Goal: Task Accomplishment & Management: Manage account settings

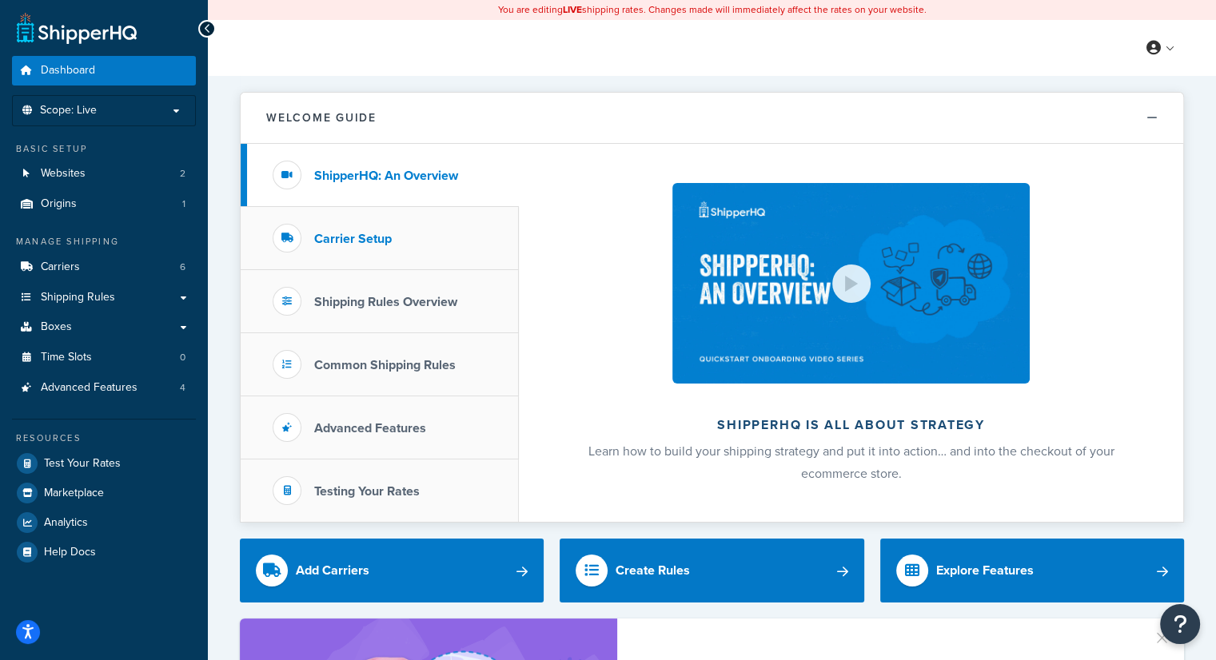
click at [355, 237] on h3 "Carrier Setup" at bounding box center [353, 239] width 78 height 14
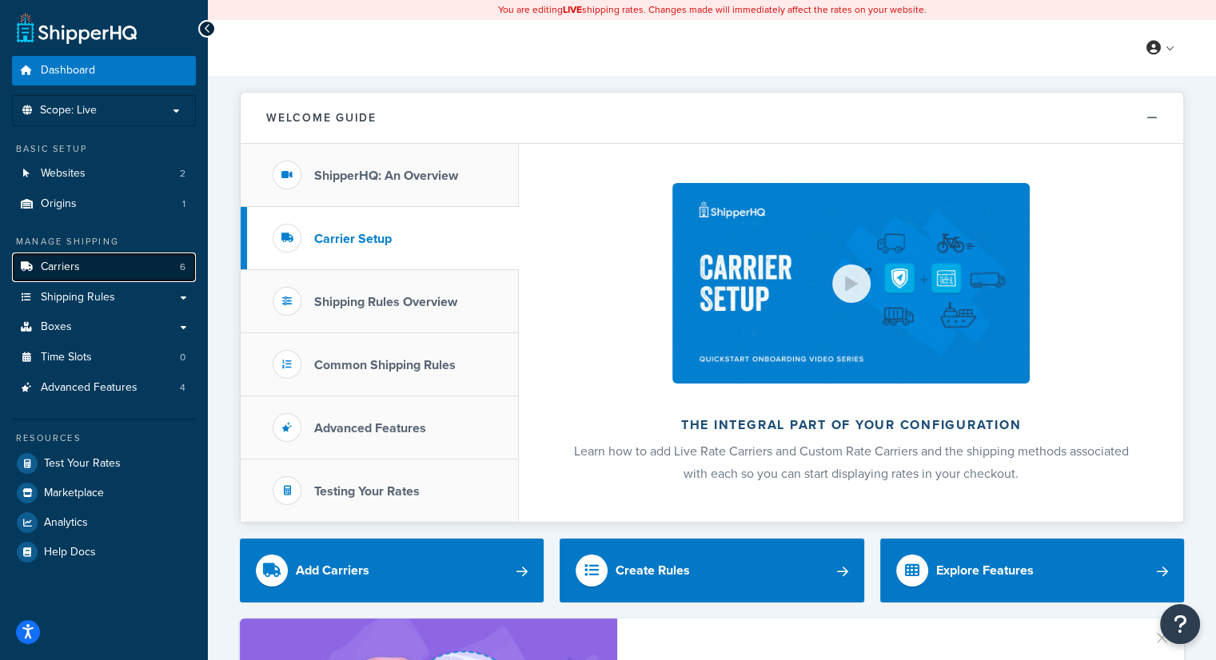
click at [96, 269] on link "Carriers 6" at bounding box center [104, 268] width 184 height 30
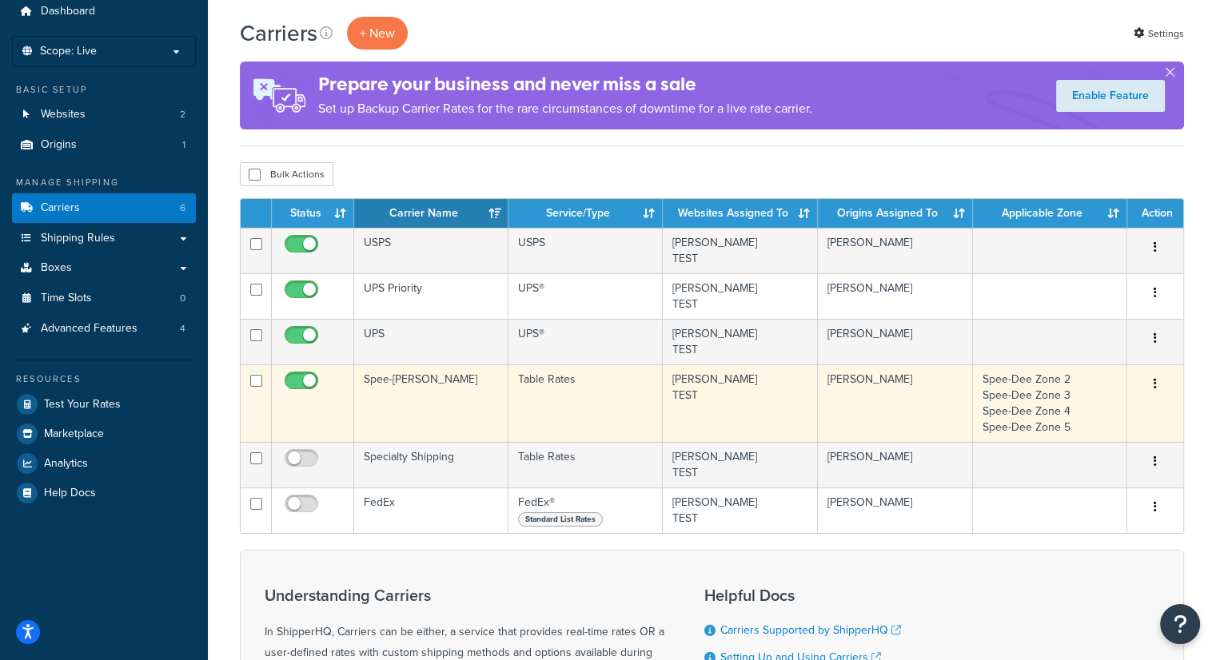
scroll to position [58, 0]
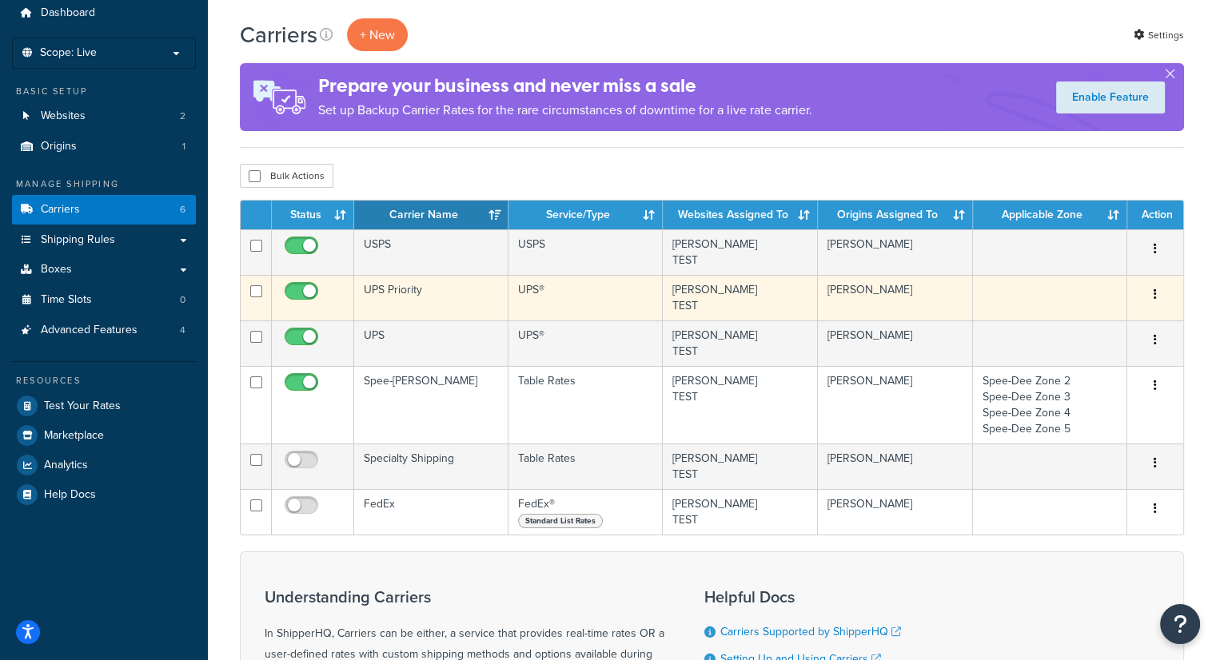
click at [1156, 295] on icon "button" at bounding box center [1155, 294] width 3 height 11
click at [1126, 321] on link "Edit" at bounding box center [1091, 325] width 126 height 33
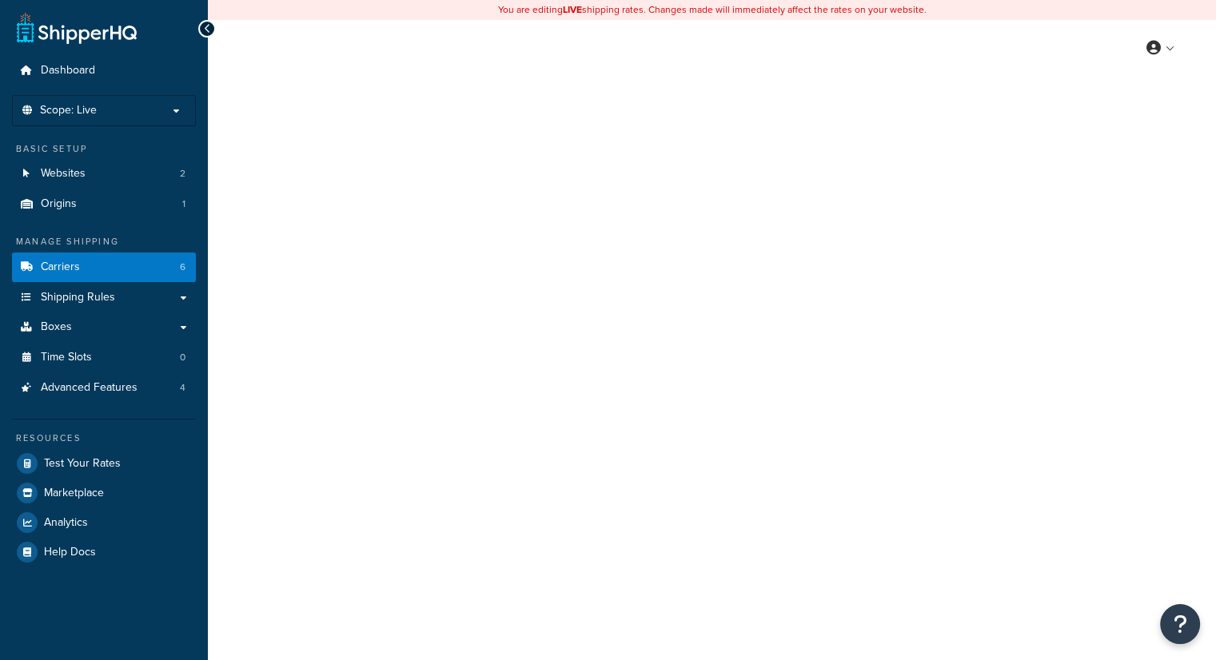
select select "ups"
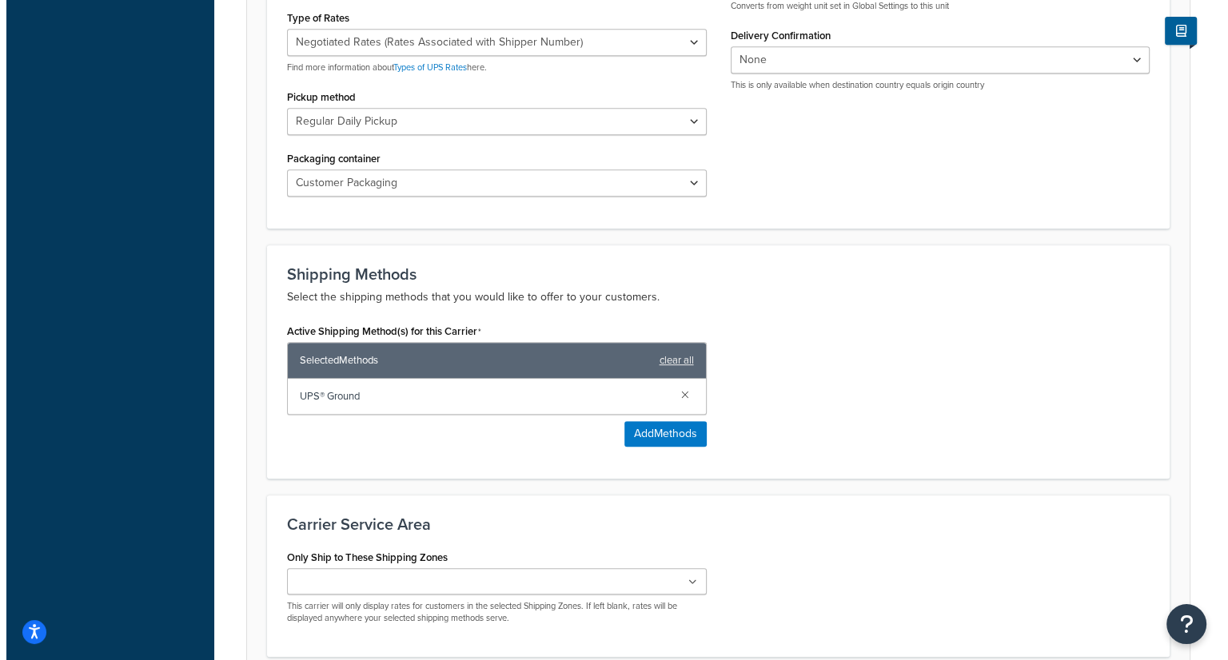
scroll to position [740, 0]
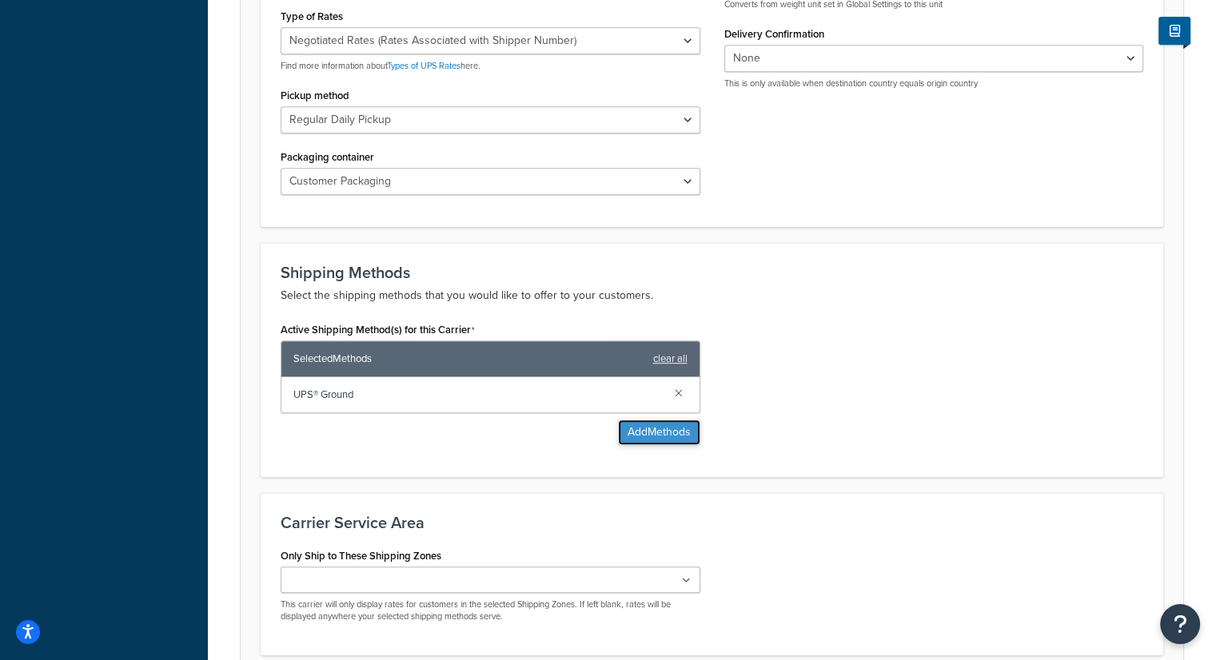
click at [647, 422] on button "Add Methods" at bounding box center [659, 433] width 82 height 26
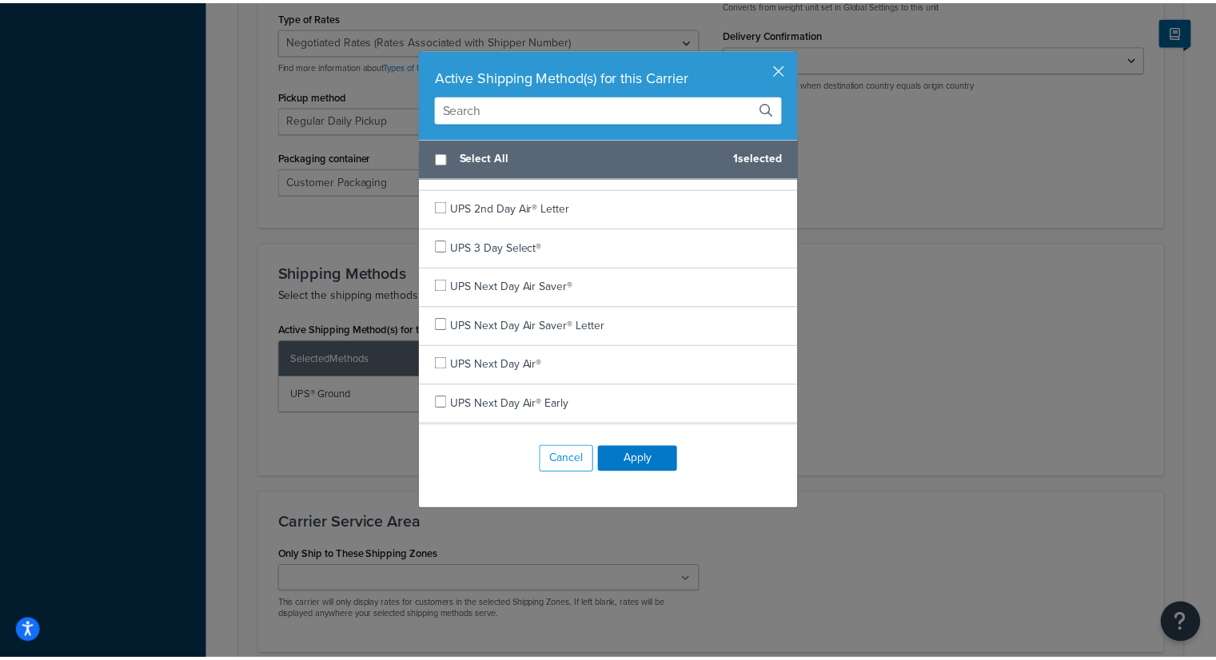
scroll to position [106, 0]
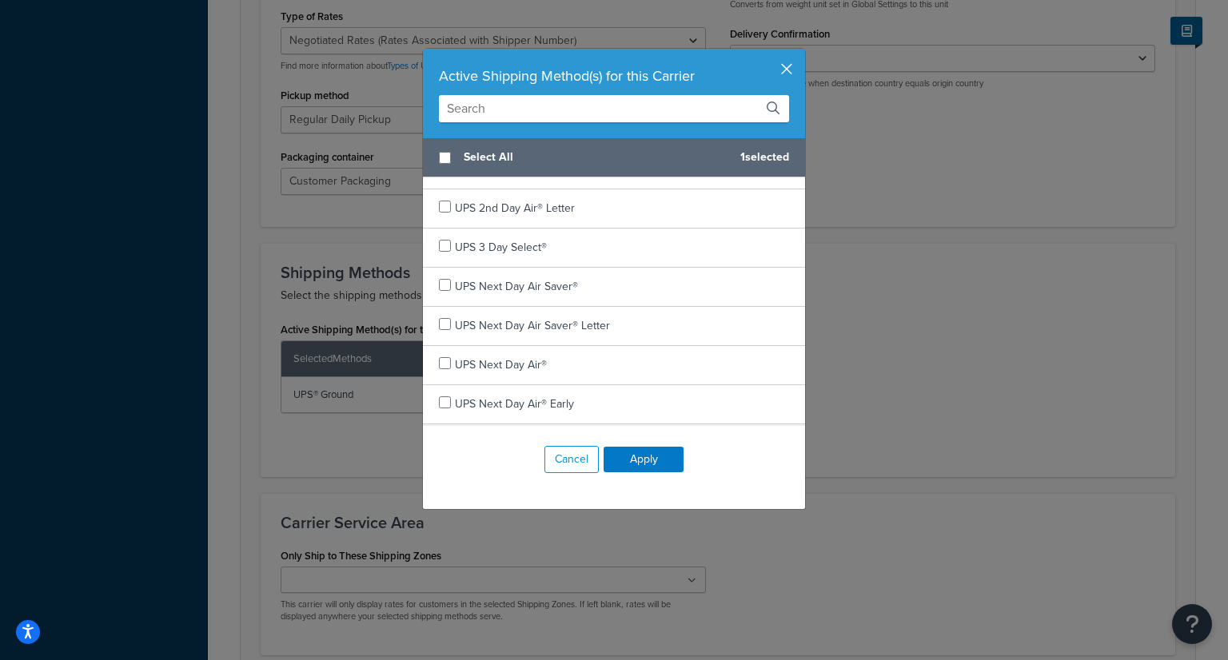
click at [801, 53] on button "button" at bounding box center [803, 51] width 4 height 4
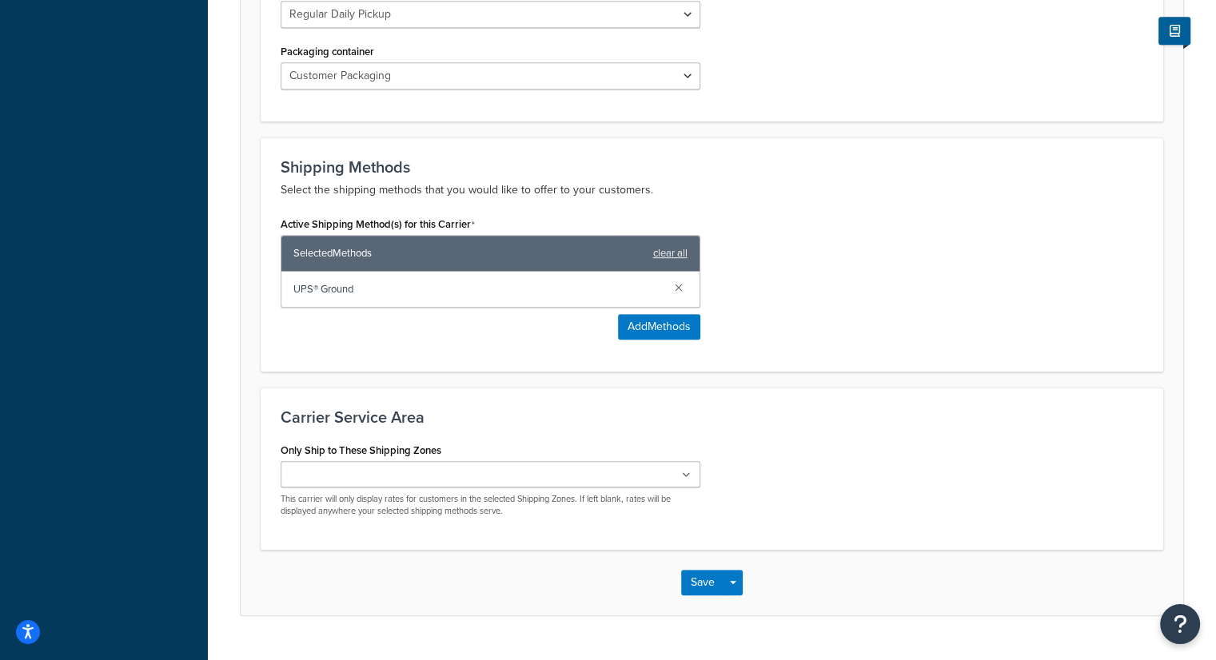
scroll to position [847, 0]
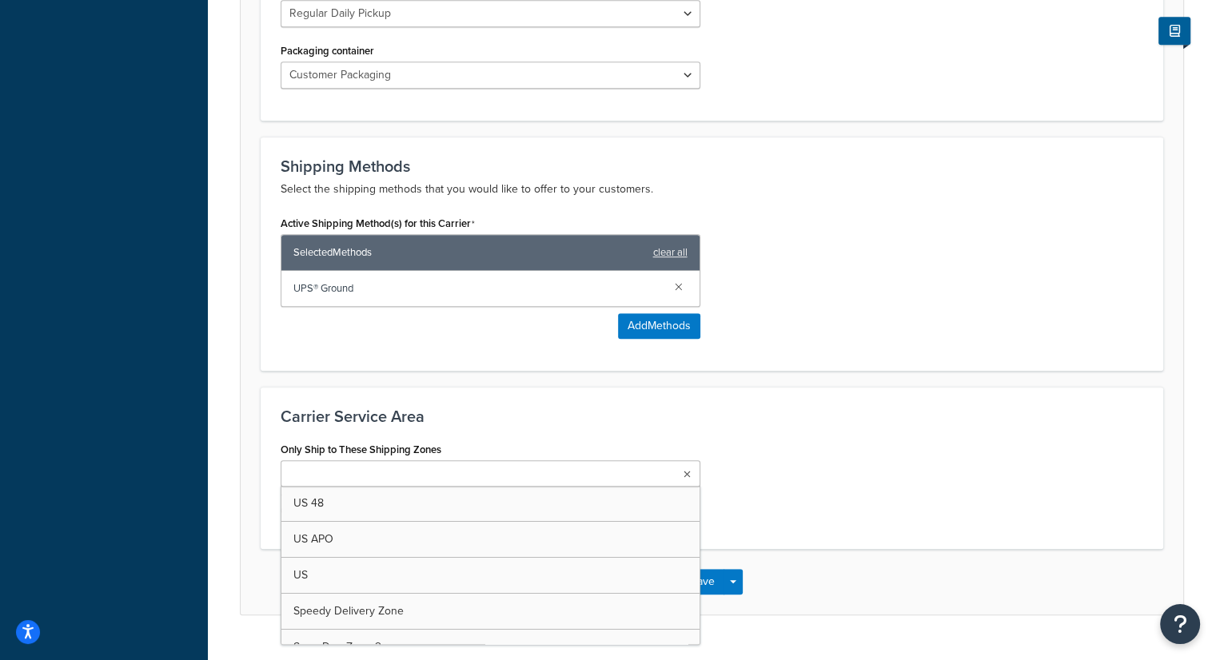
click at [429, 465] on ul at bounding box center [491, 474] width 420 height 26
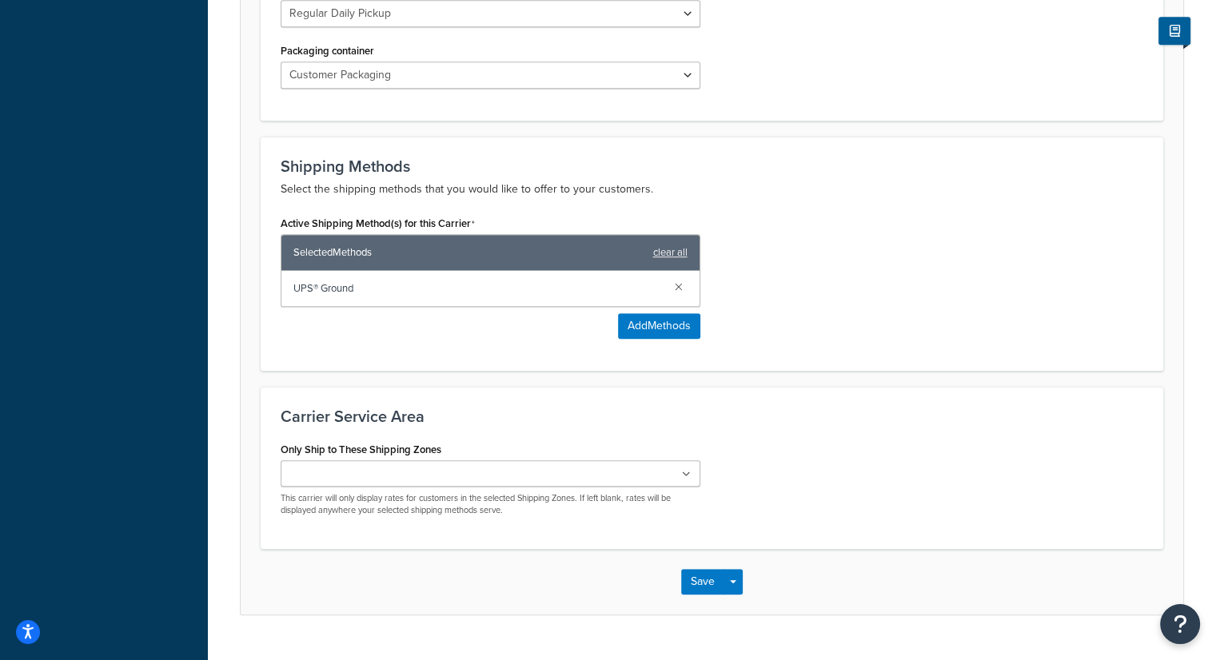
click at [503, 423] on h3 "Carrier Service Area" at bounding box center [712, 417] width 863 height 18
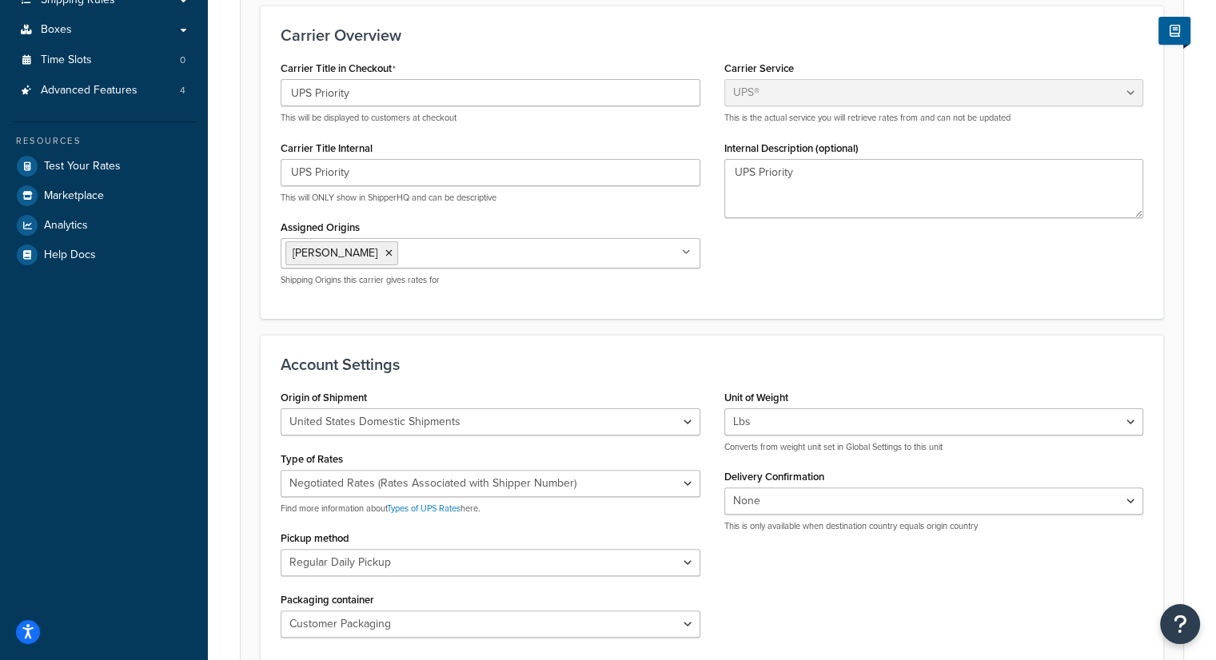
scroll to position [0, 0]
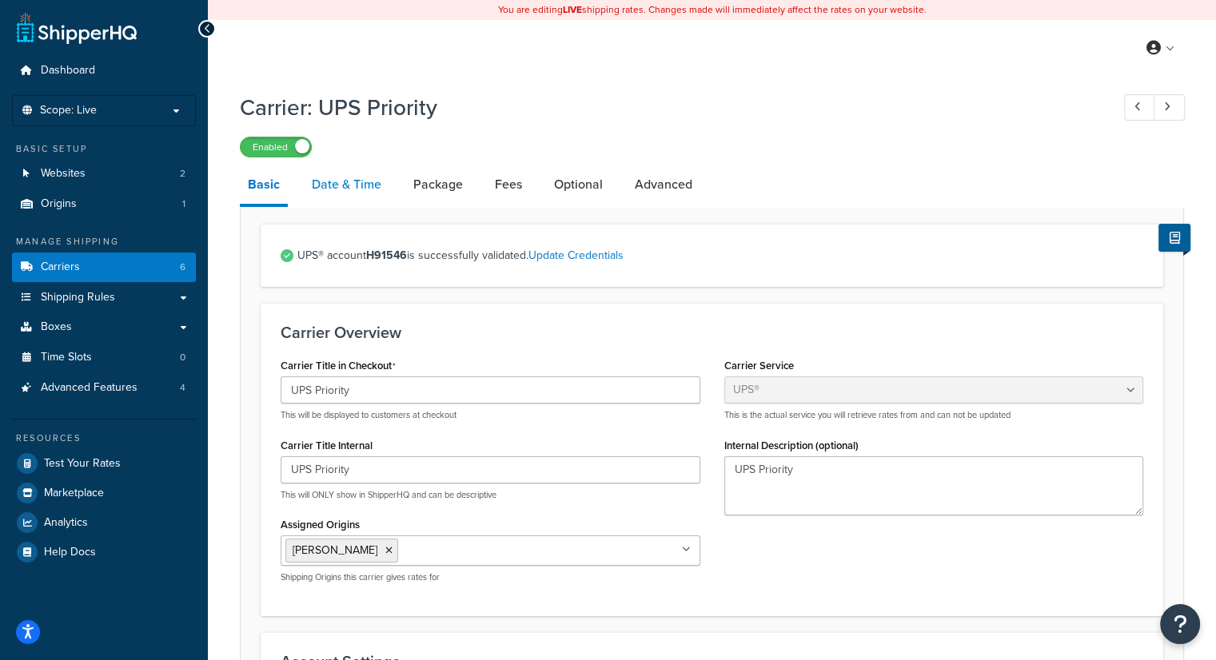
click at [345, 170] on link "Date & Time" at bounding box center [347, 185] width 86 height 38
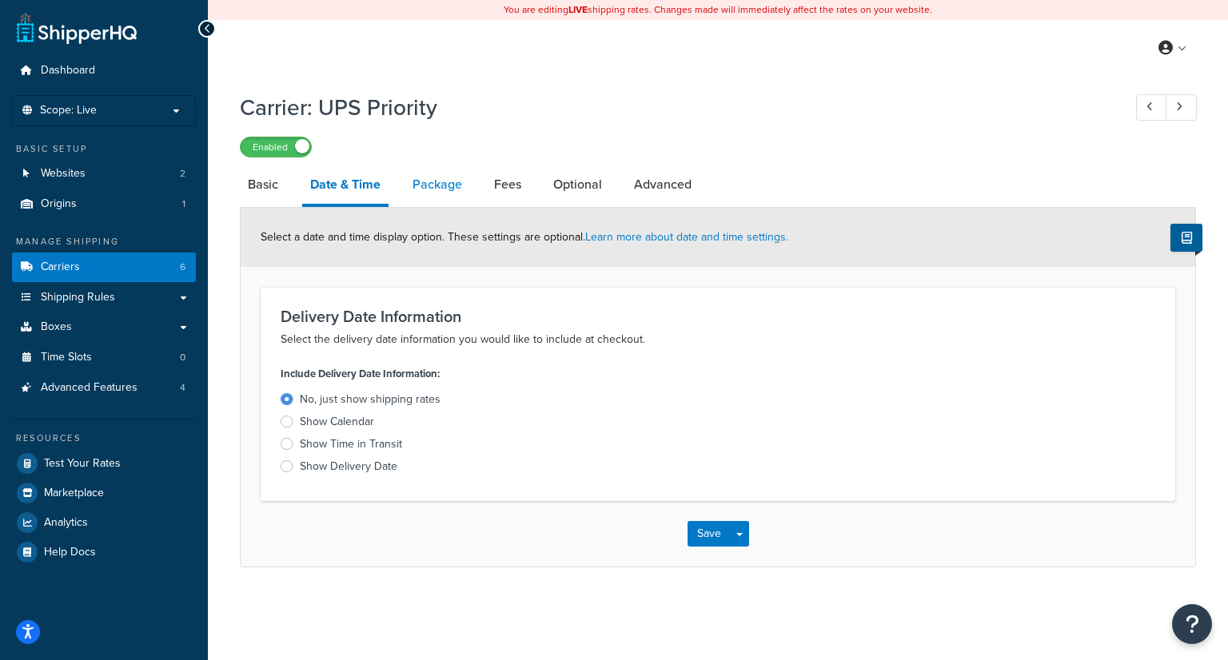
click at [441, 188] on link "Package" at bounding box center [438, 185] width 66 height 38
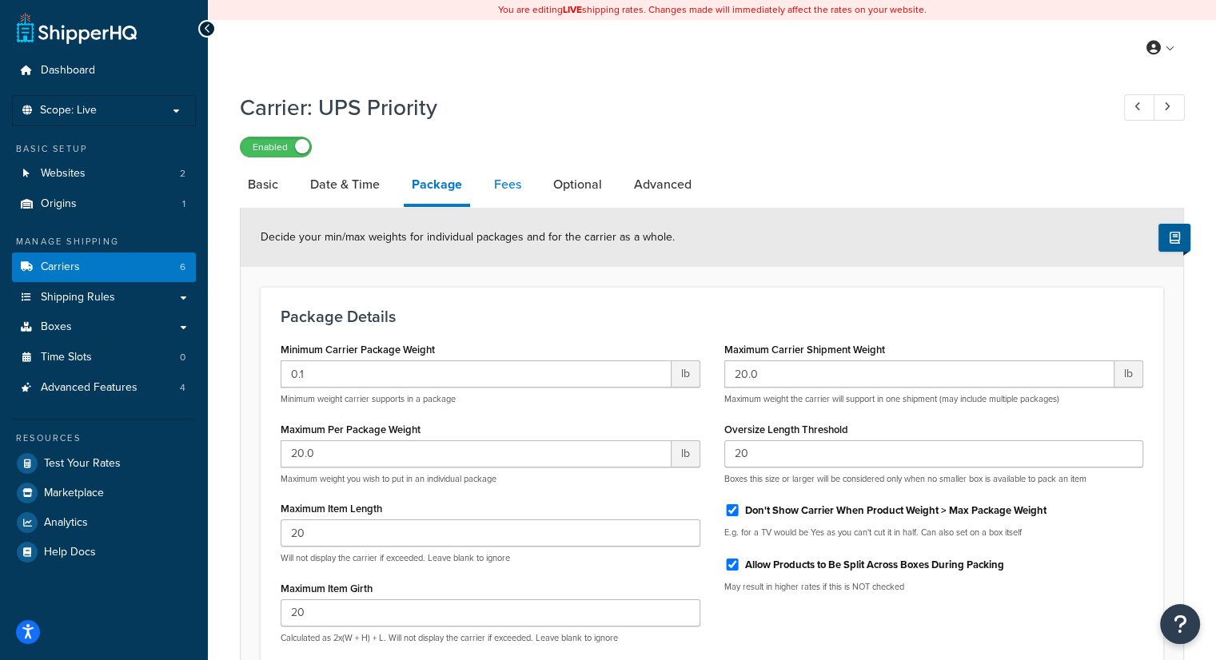
click at [503, 181] on link "Fees" at bounding box center [507, 185] width 43 height 38
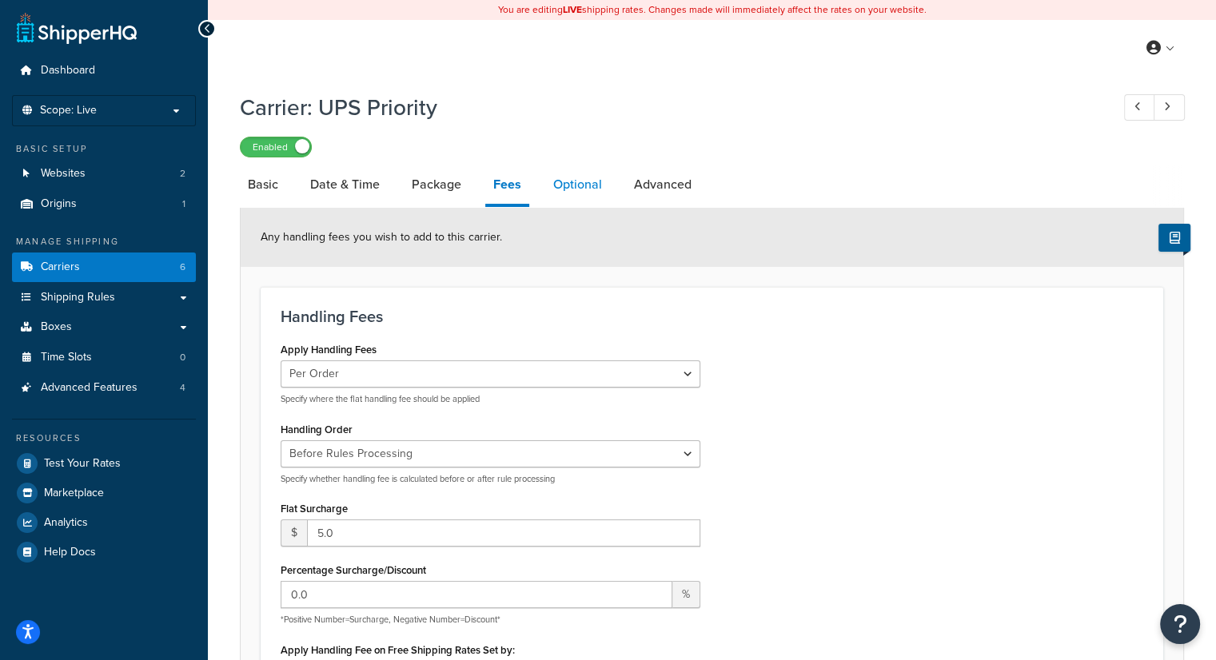
click at [595, 197] on link "Optional" at bounding box center [577, 185] width 65 height 38
select select "residential"
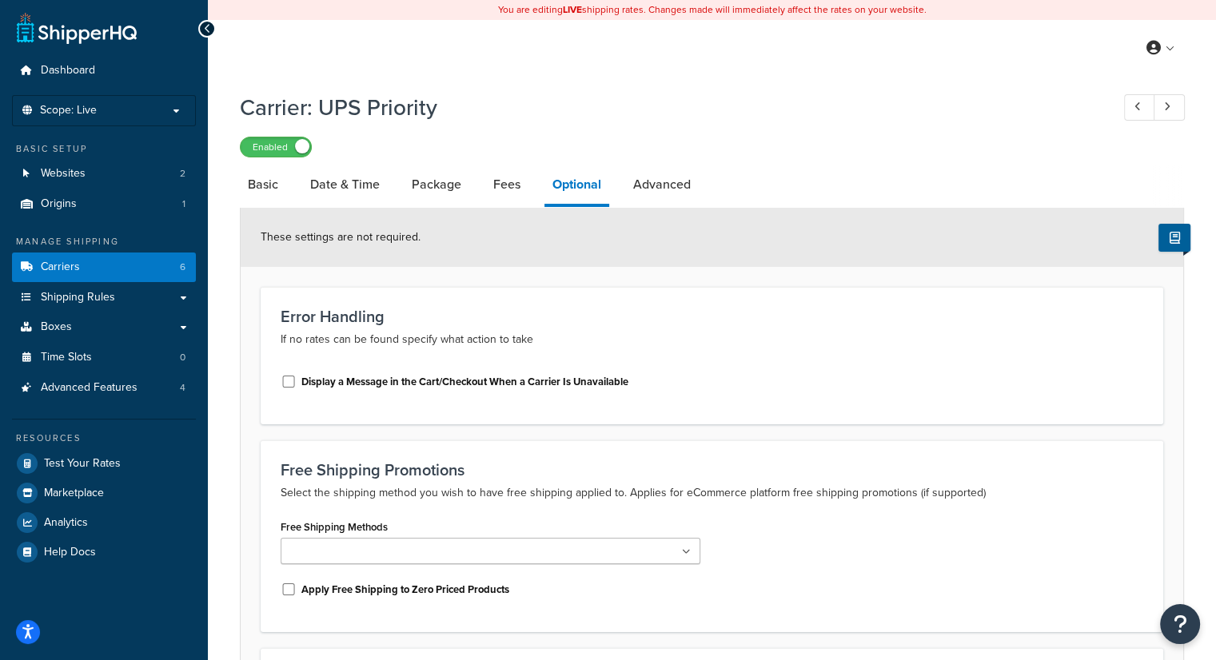
scroll to position [32, 0]
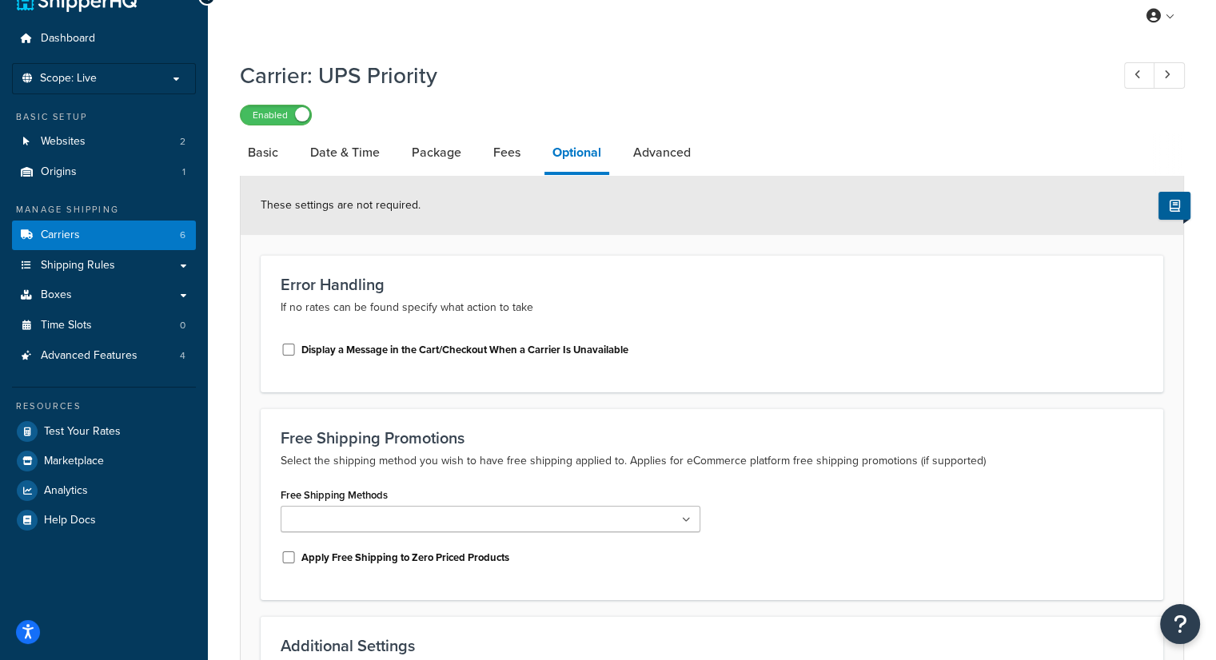
click at [658, 198] on div "These settings are not required." at bounding box center [712, 205] width 943 height 59
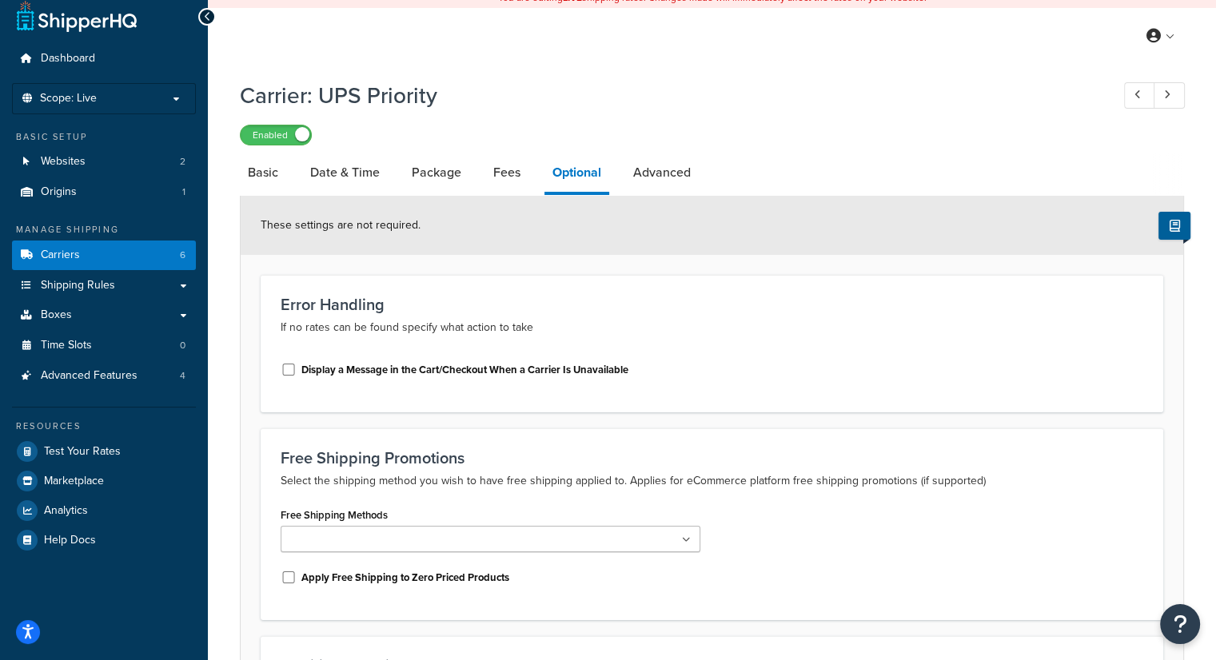
scroll to position [0, 0]
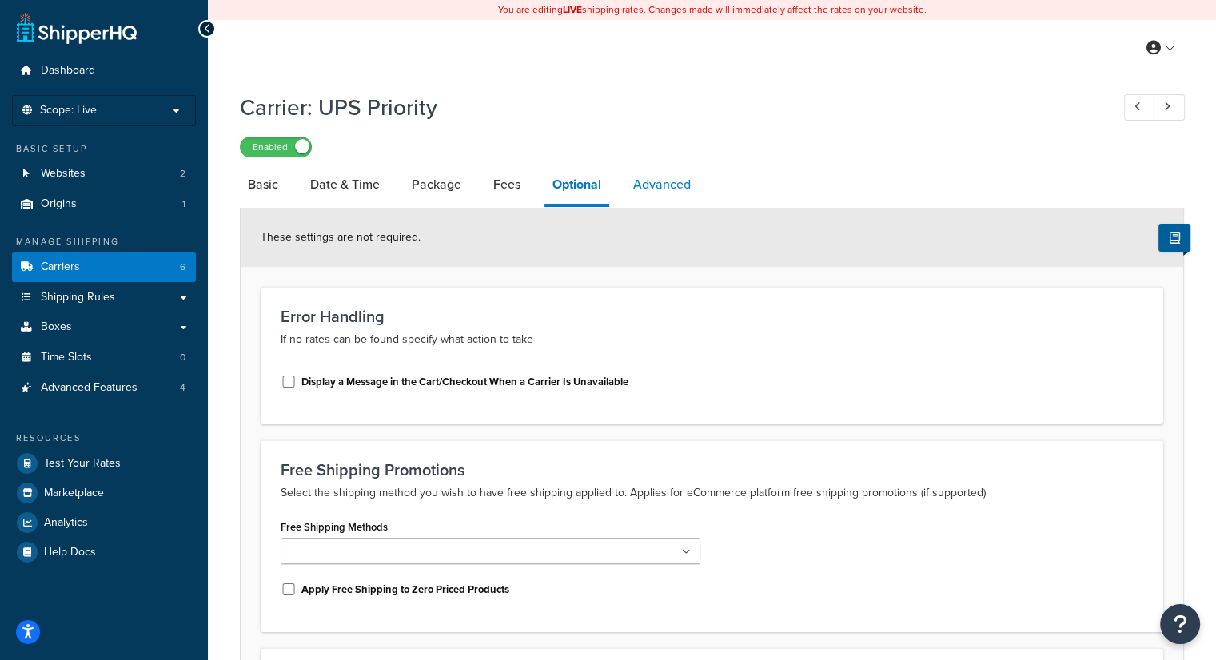
click at [649, 174] on link "Advanced" at bounding box center [662, 185] width 74 height 38
select select "false"
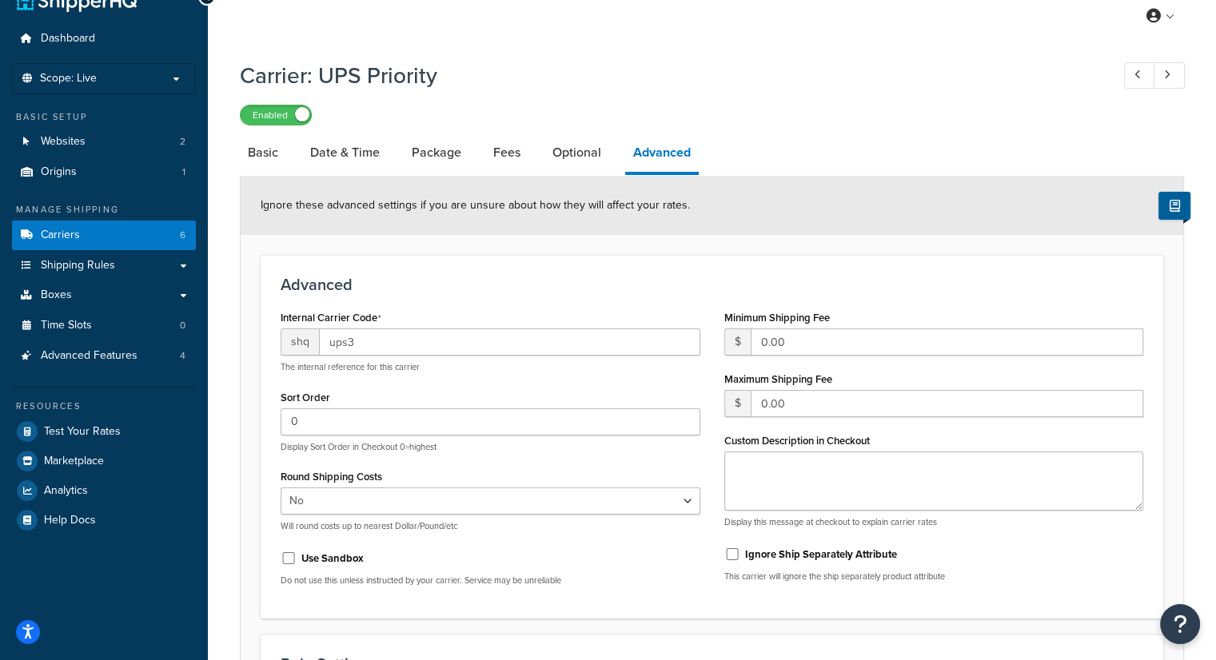
scroll to position [29, 0]
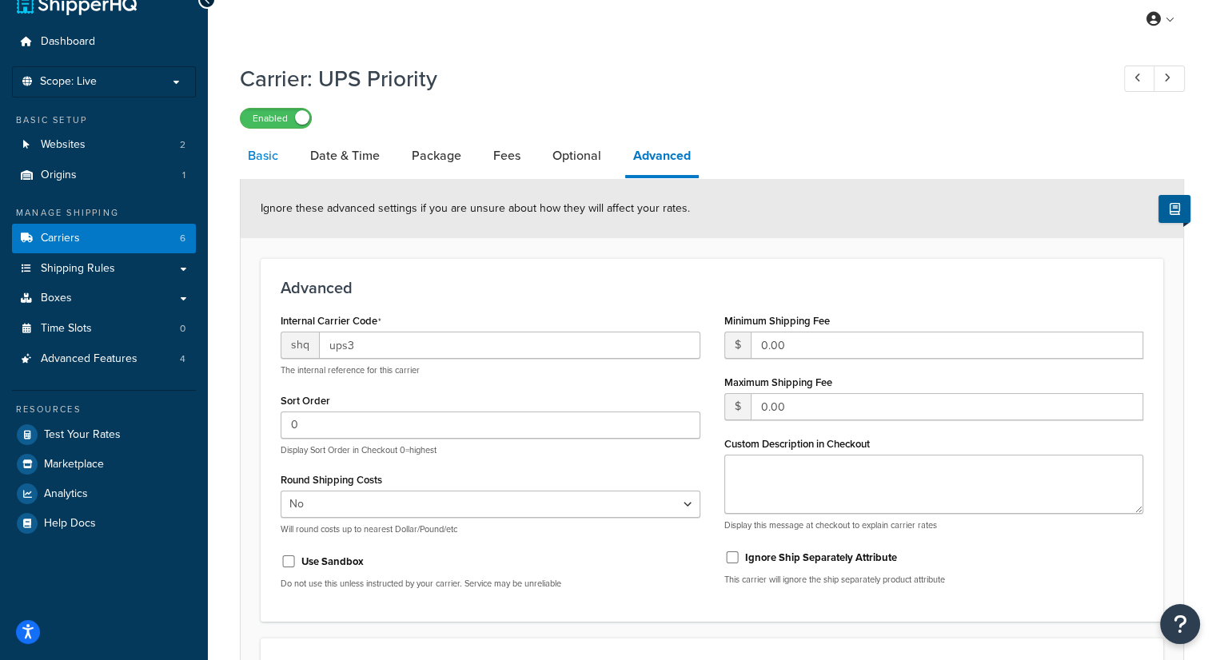
click at [270, 142] on link "Basic" at bounding box center [263, 156] width 46 height 38
select select "ups"
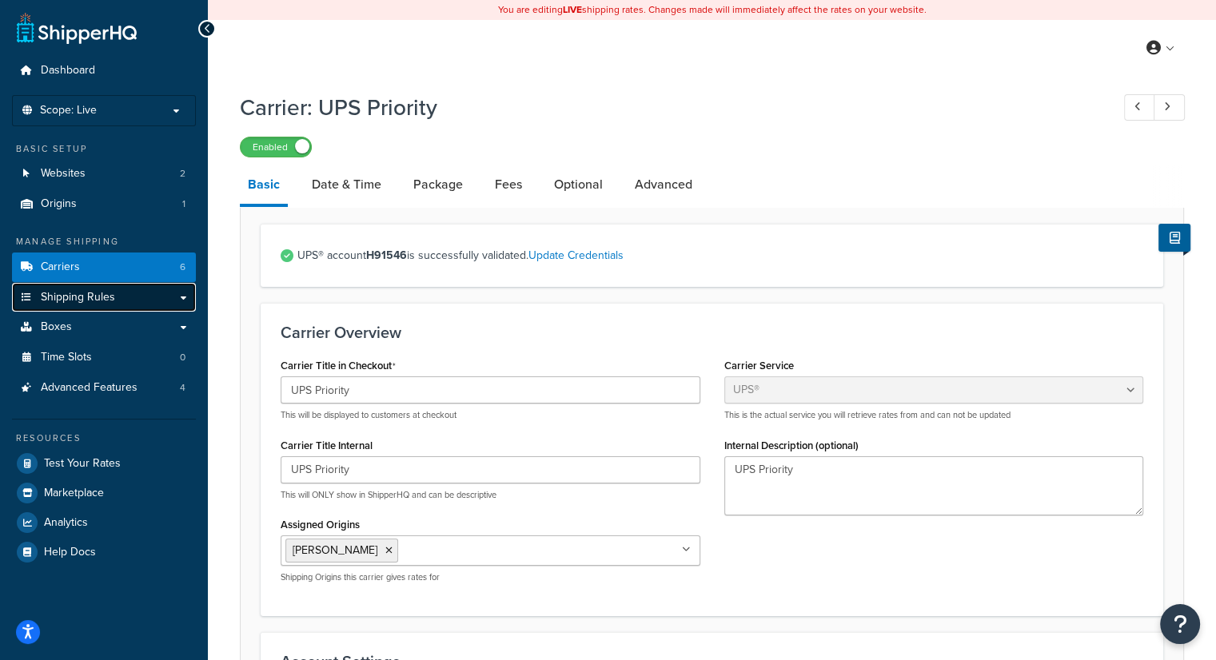
click at [183, 298] on link "Shipping Rules" at bounding box center [104, 298] width 184 height 30
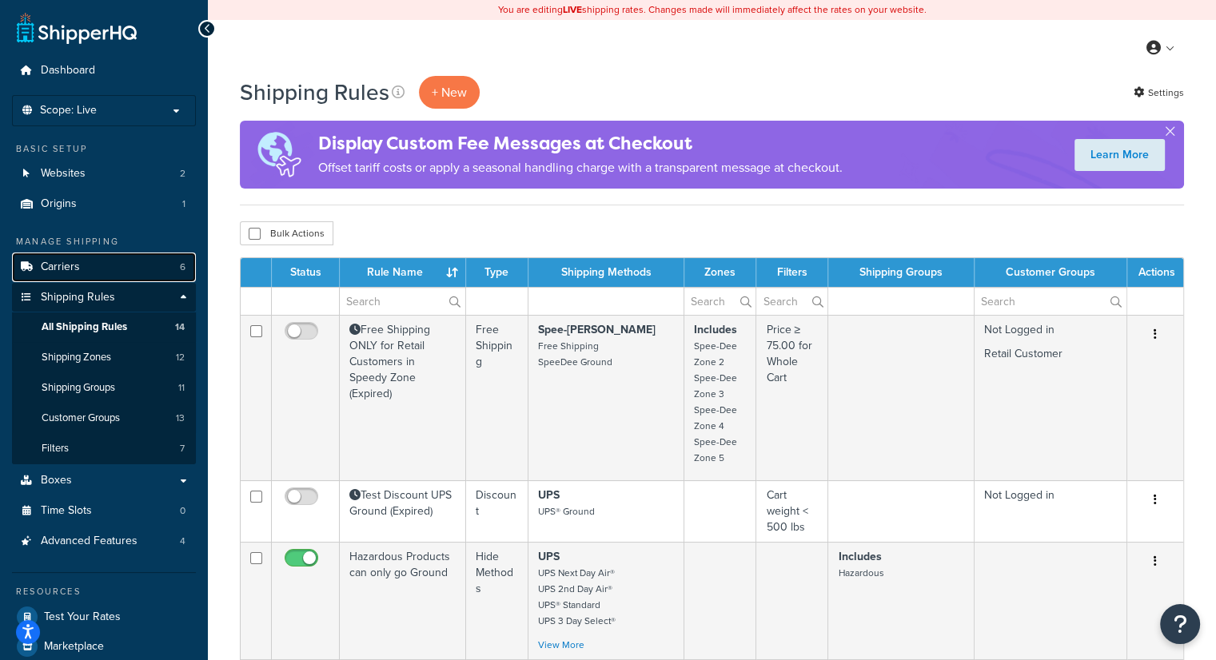
click at [180, 261] on span "6" at bounding box center [183, 268] width 6 height 14
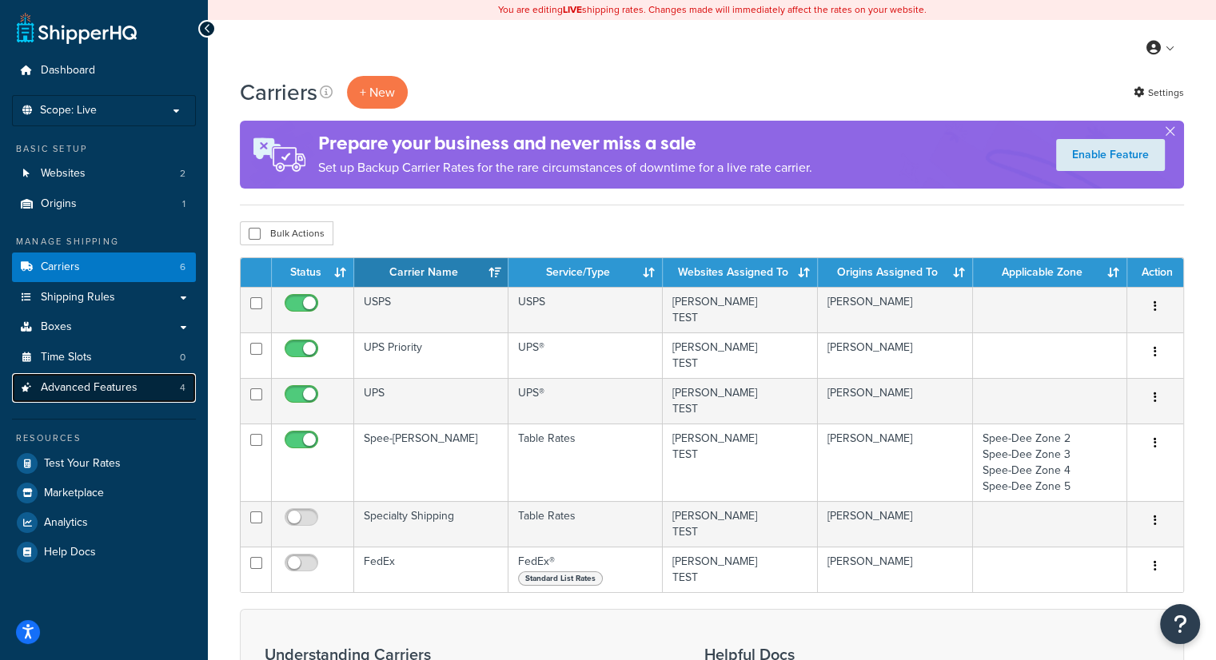
click at [144, 386] on link "Advanced Features 4" at bounding box center [104, 388] width 184 height 30
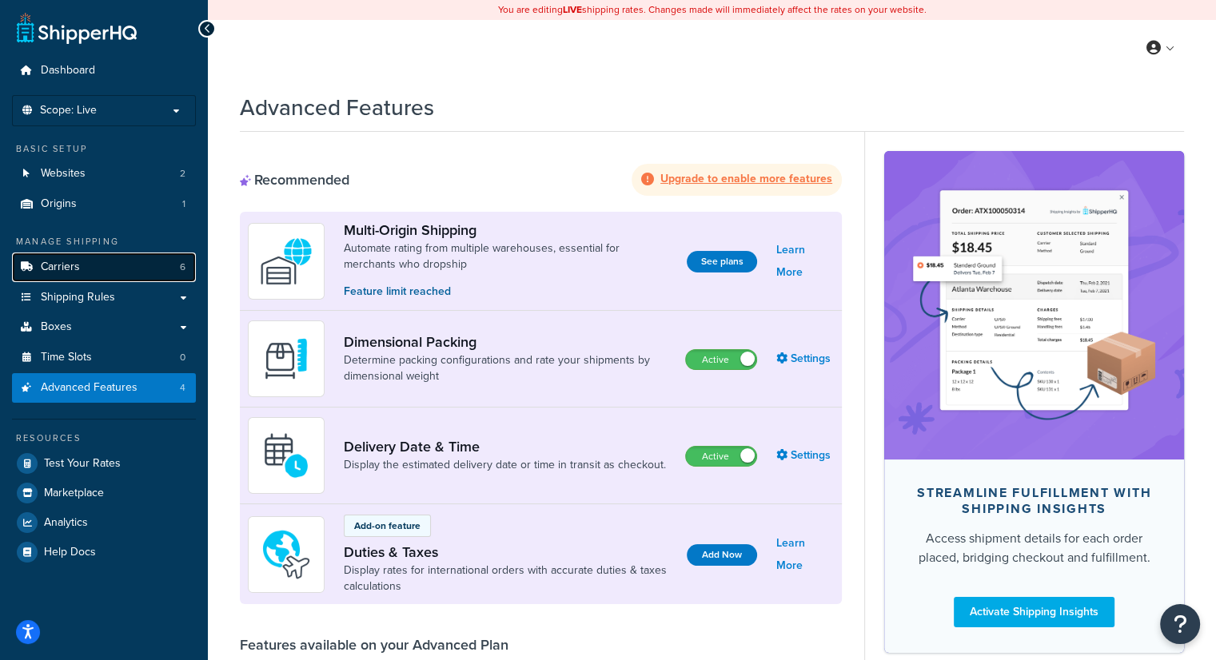
click at [176, 261] on link "Carriers 6" at bounding box center [104, 268] width 184 height 30
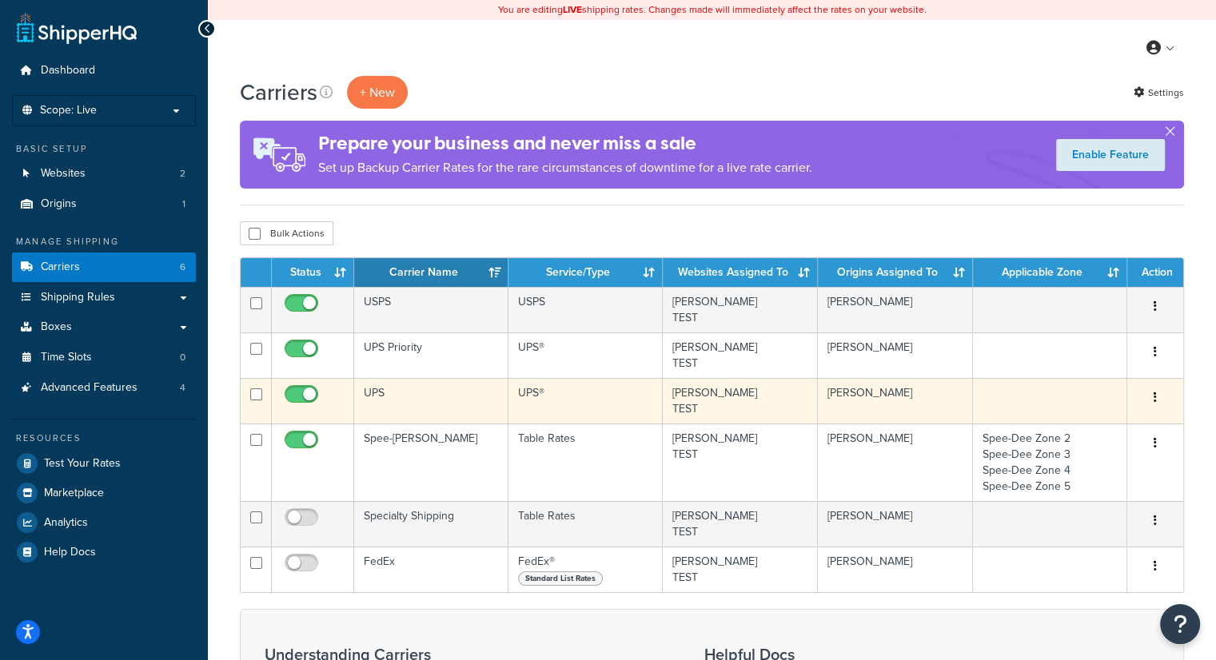
click at [1159, 391] on button "button" at bounding box center [1155, 398] width 22 height 26
click at [1119, 433] on link "Edit" at bounding box center [1091, 429] width 126 height 33
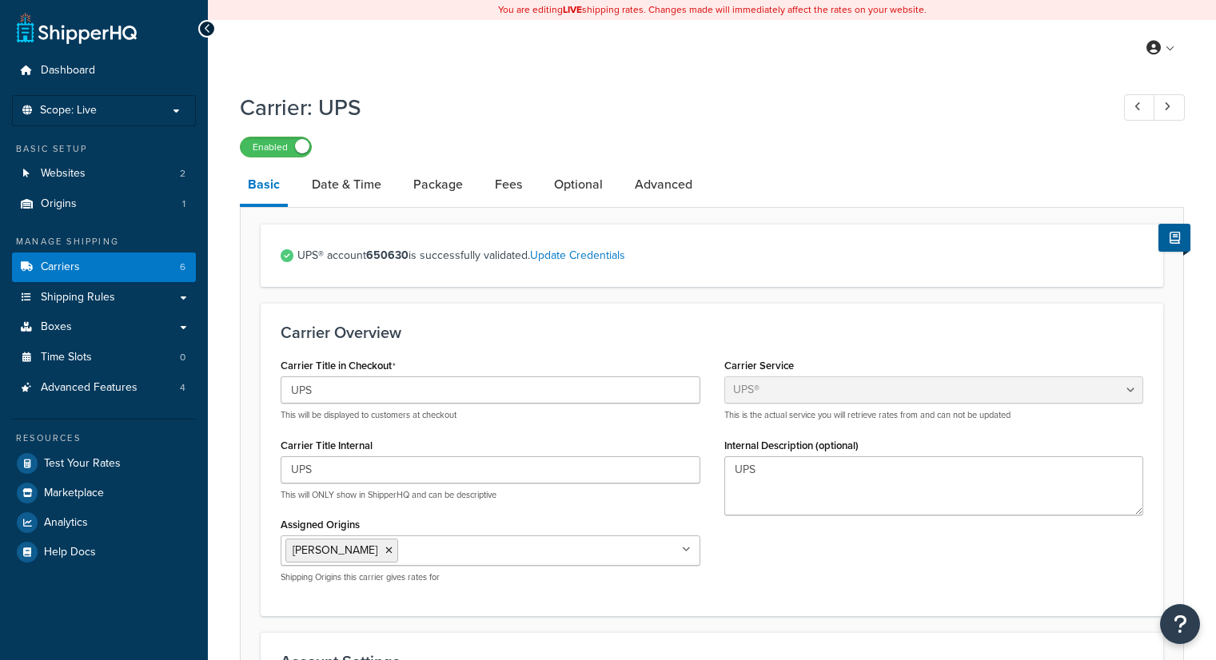
select select "ups"
select select "01"
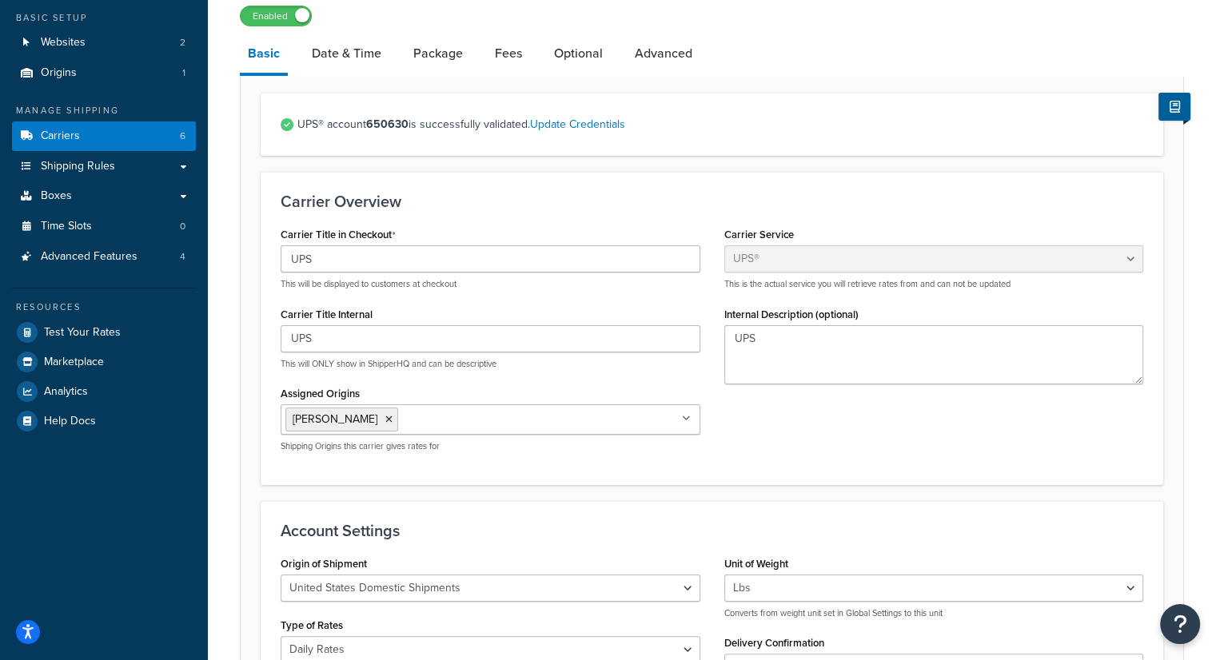
scroll to position [130, 0]
click at [98, 132] on link "Carriers 6" at bounding box center [104, 137] width 184 height 30
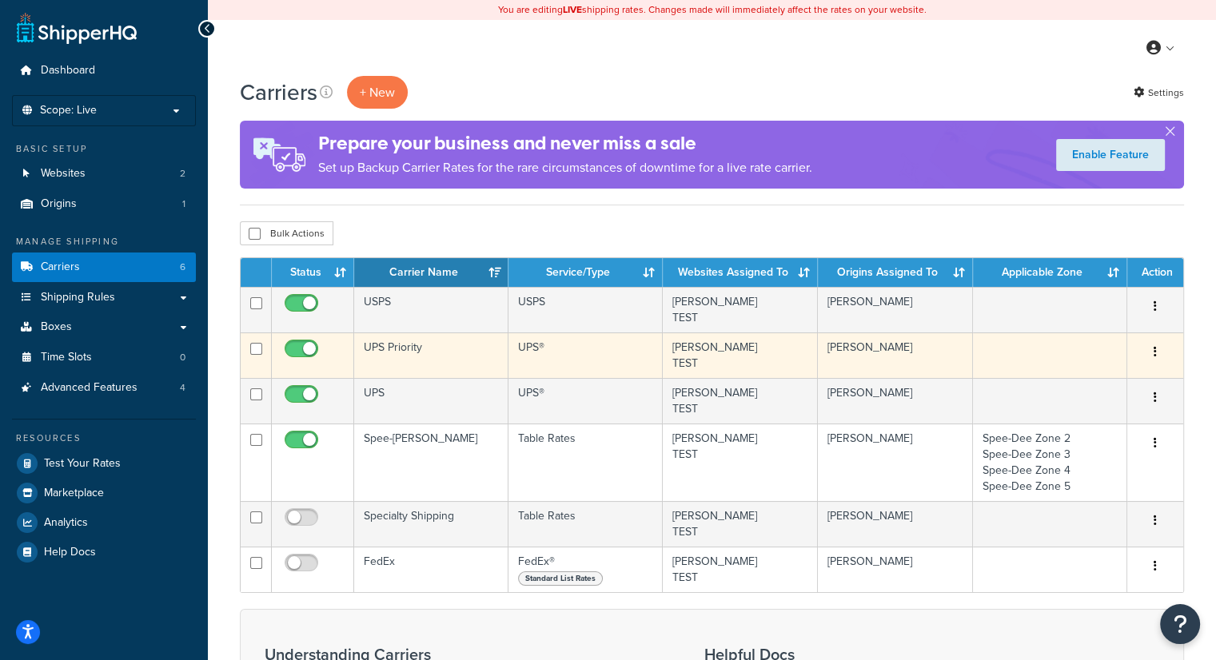
click at [1148, 352] on button "button" at bounding box center [1155, 353] width 22 height 26
click at [1123, 380] on link "Edit" at bounding box center [1091, 384] width 126 height 33
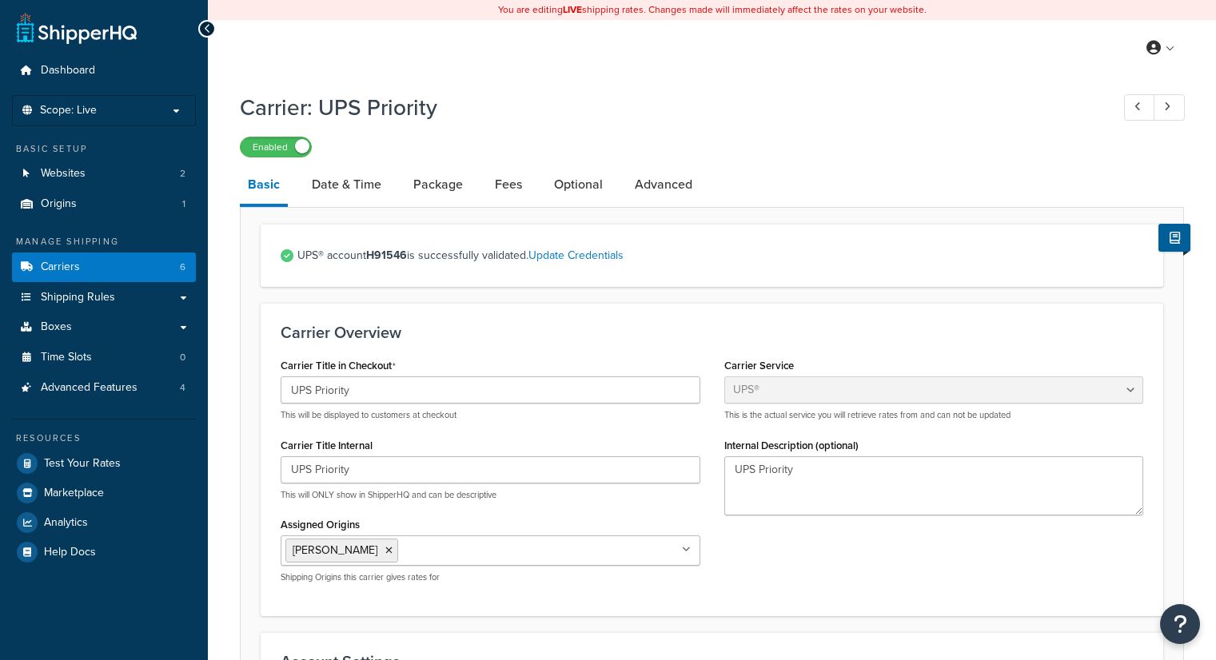
select select "ups"
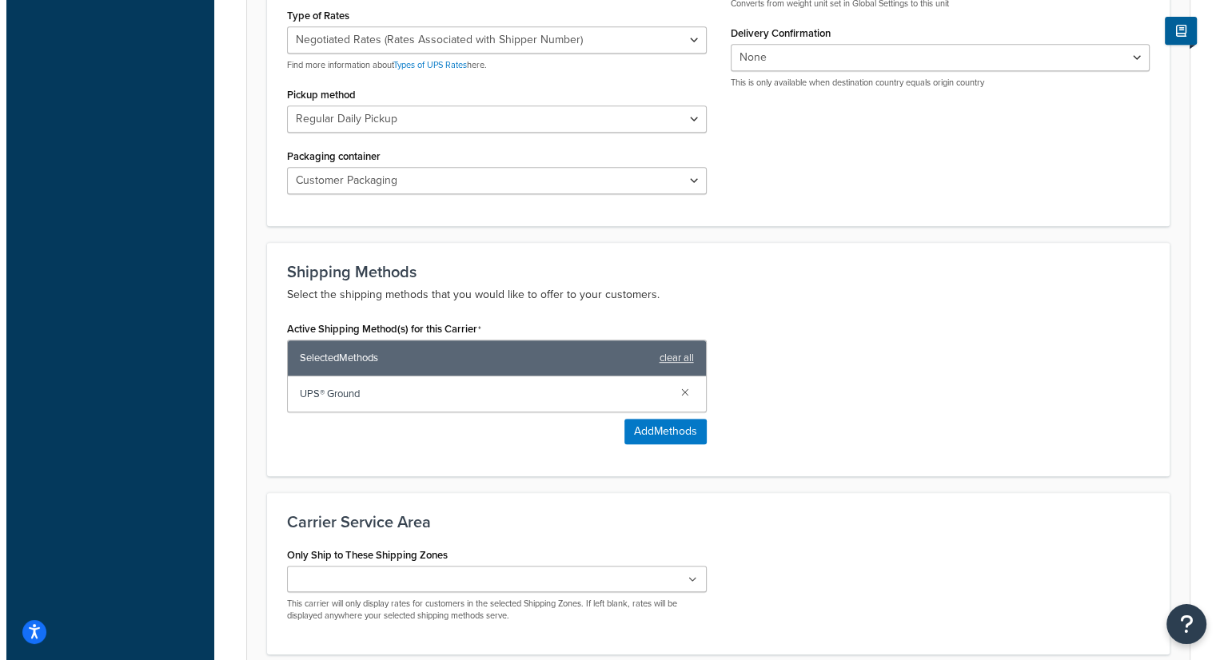
scroll to position [742, 0]
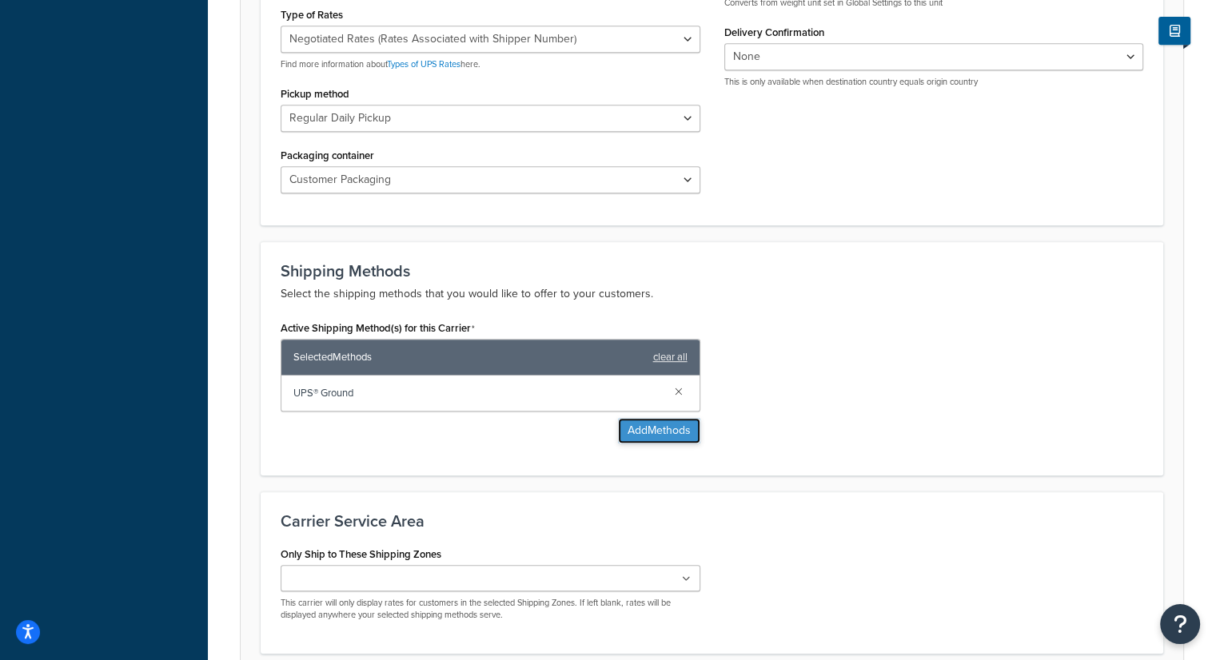
click at [650, 433] on button "Add Methods" at bounding box center [659, 431] width 82 height 26
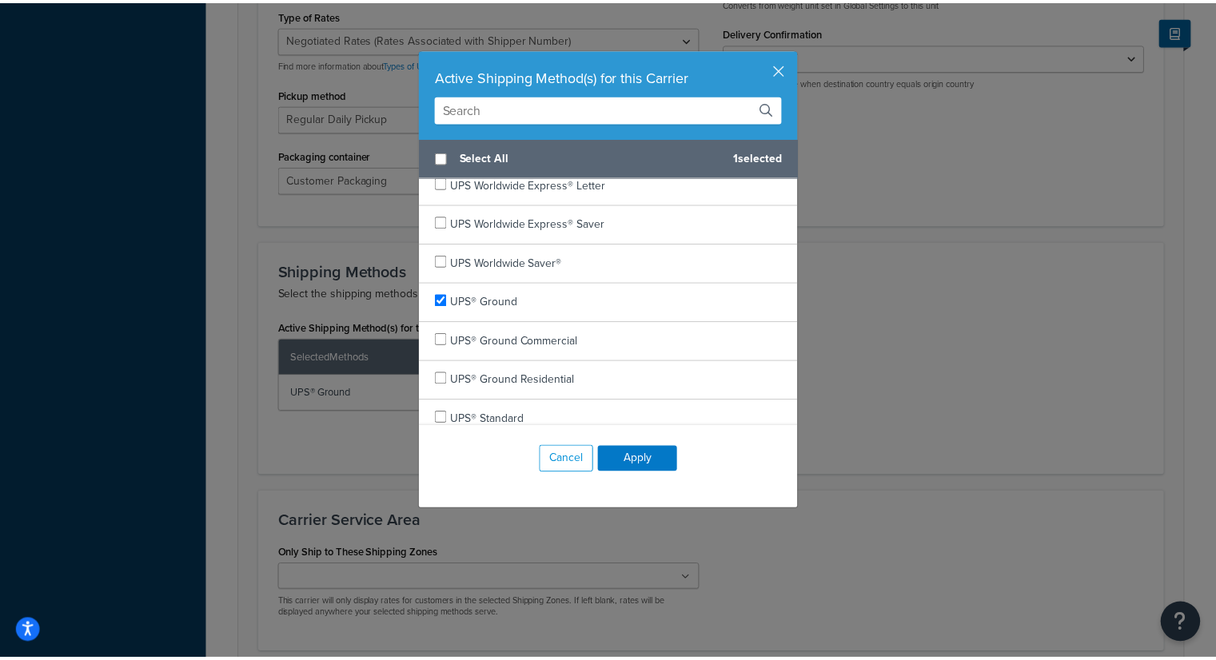
scroll to position [921, 0]
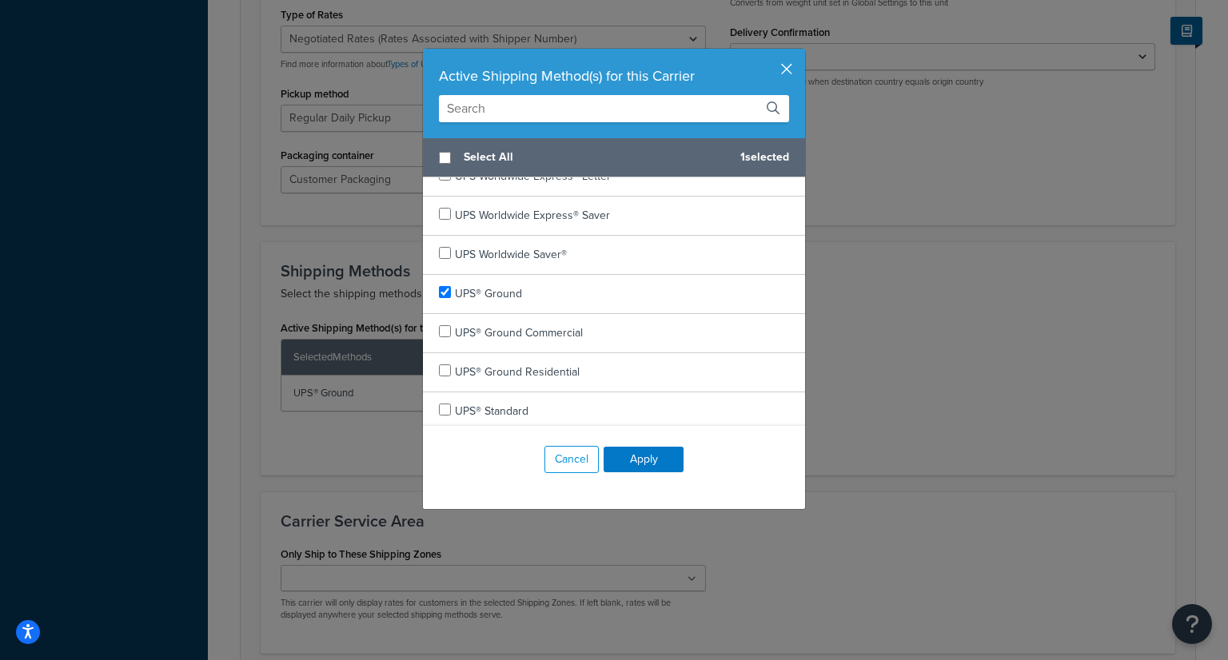
click at [801, 53] on button "button" at bounding box center [803, 51] width 4 height 4
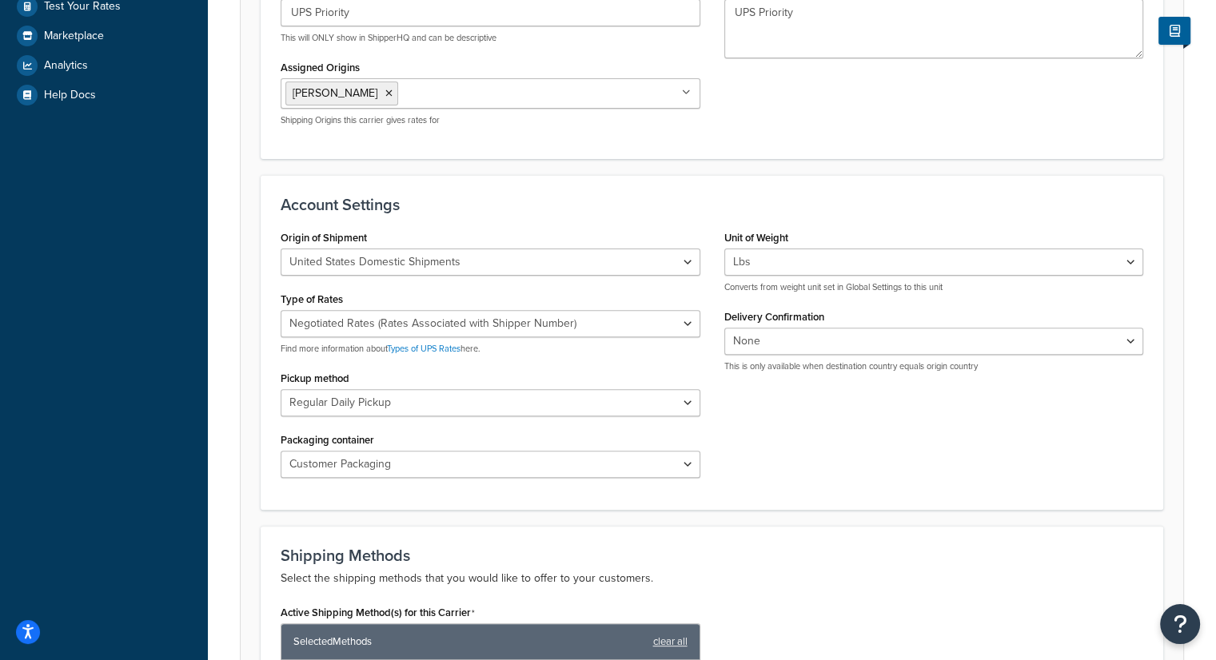
scroll to position [0, 0]
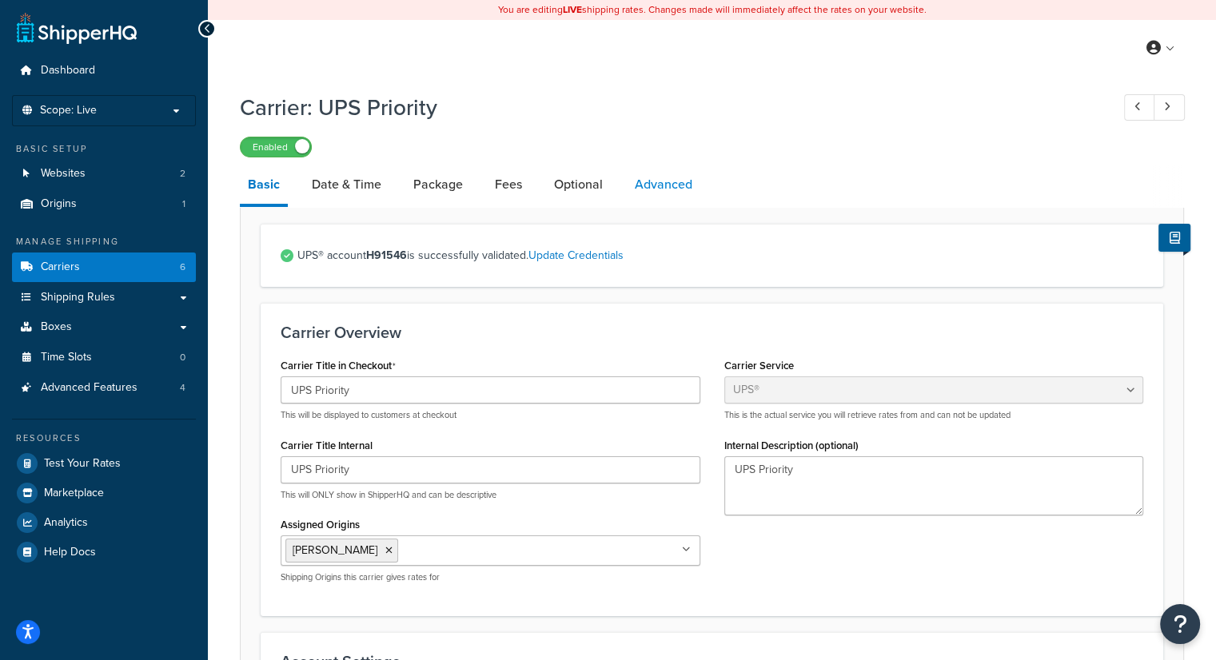
click at [675, 172] on link "Advanced" at bounding box center [664, 185] width 74 height 38
select select "false"
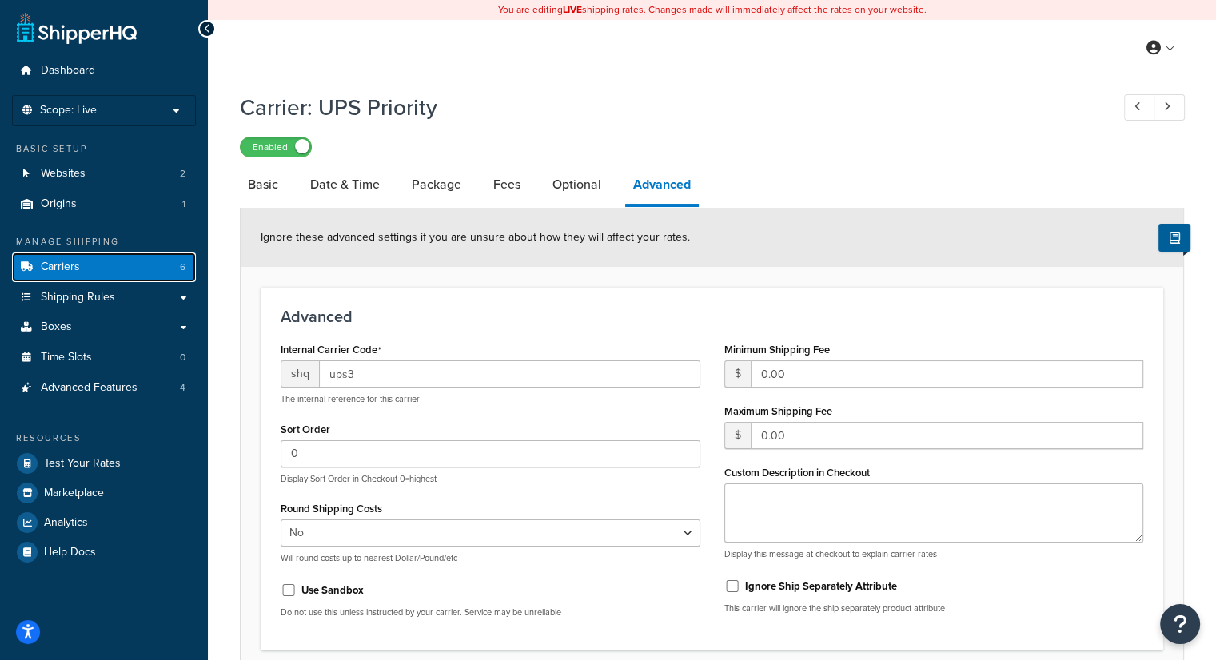
click at [82, 263] on link "Carriers 6" at bounding box center [104, 268] width 184 height 30
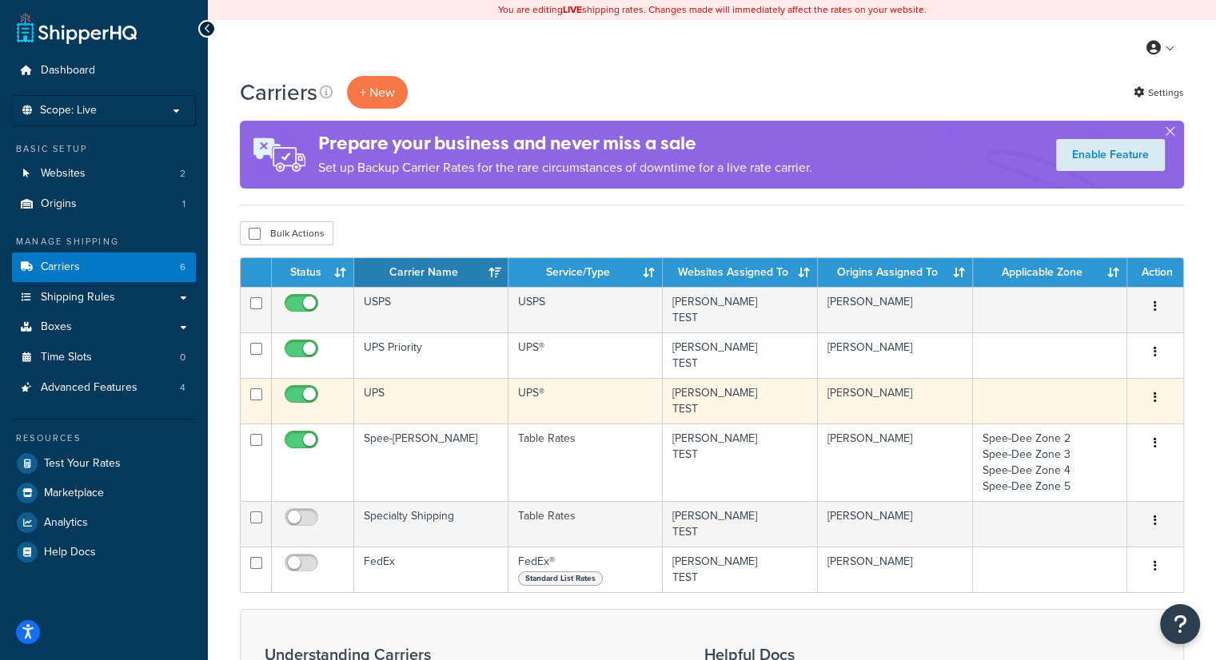
click at [473, 405] on td "UPS" at bounding box center [431, 401] width 154 height 46
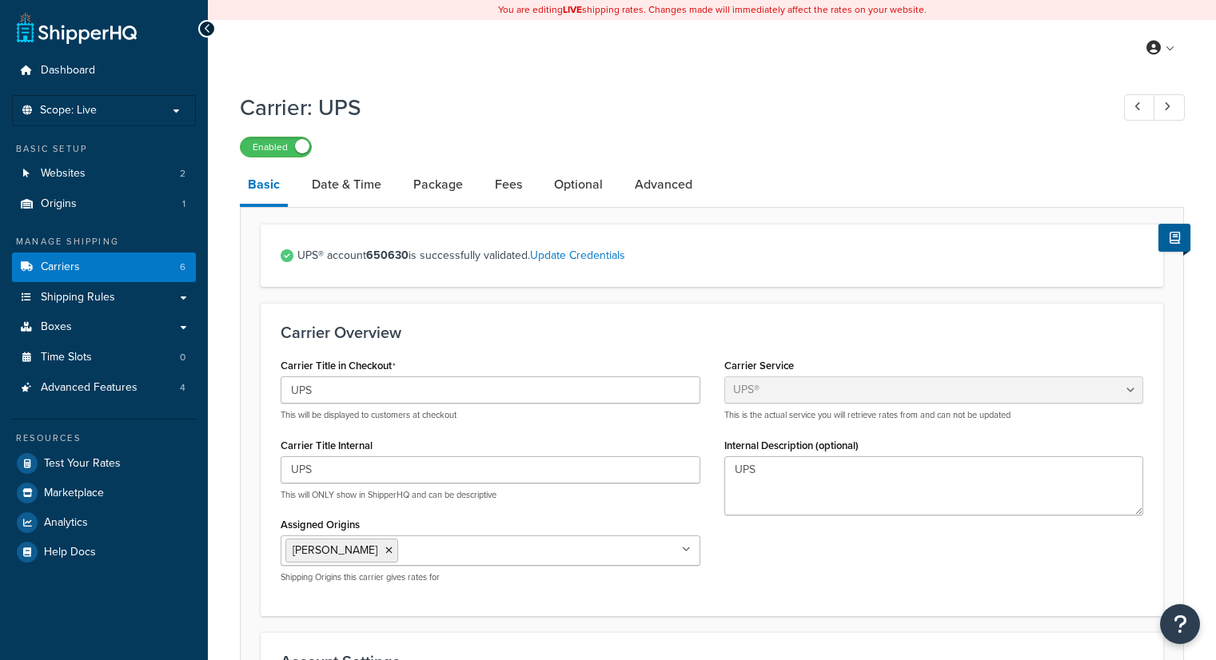
select select "ups"
select select "01"
click at [659, 188] on link "Advanced" at bounding box center [664, 185] width 74 height 38
select select "false"
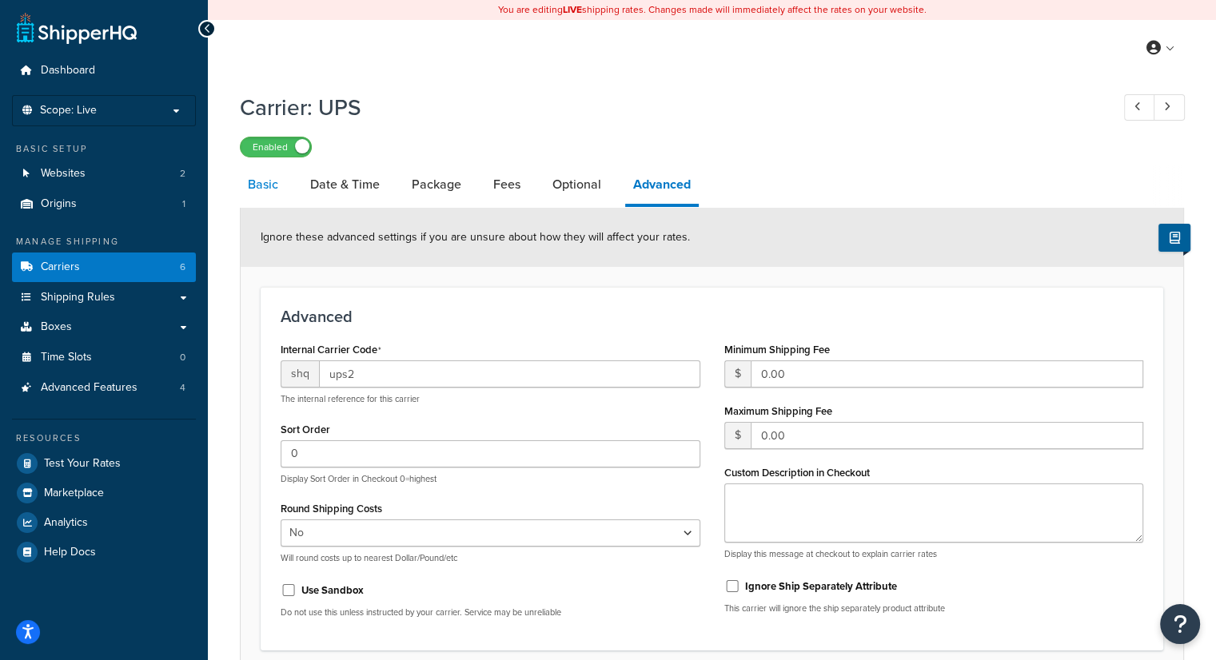
click at [253, 174] on link "Basic" at bounding box center [263, 185] width 46 height 38
select select "ups"
select select "01"
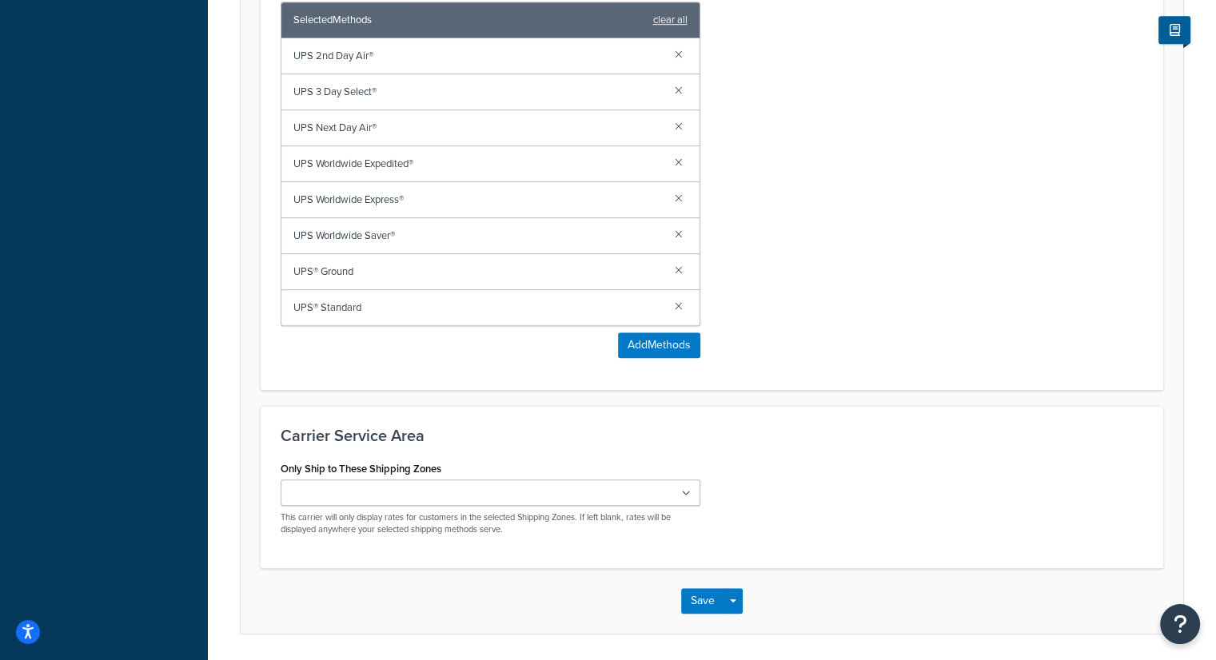
scroll to position [1130, 0]
